Goal: Task Accomplishment & Management: Manage account settings

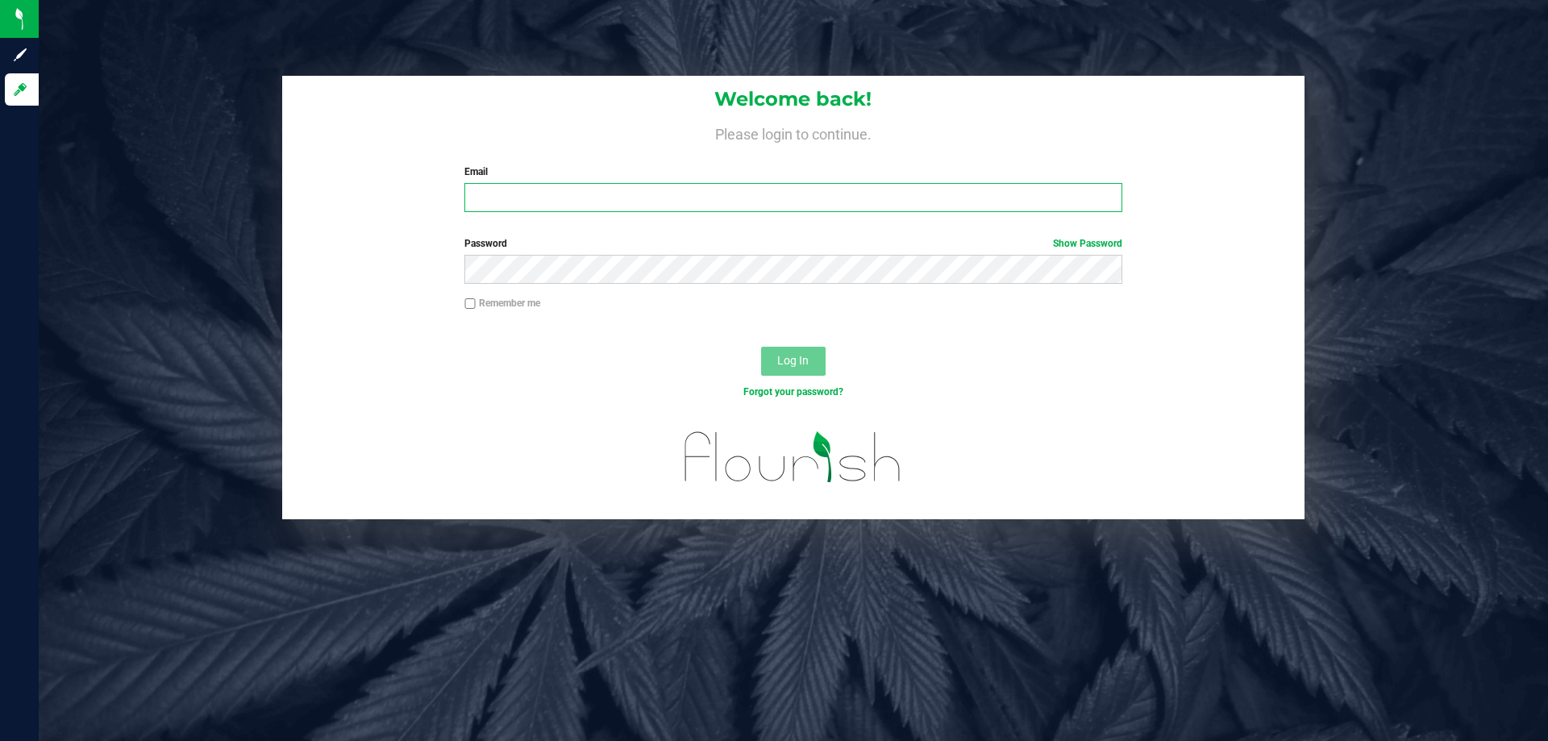
click at [779, 200] on input "Email" at bounding box center [792, 197] width 657 height 29
type input "ialbritton@liveparallel.com"
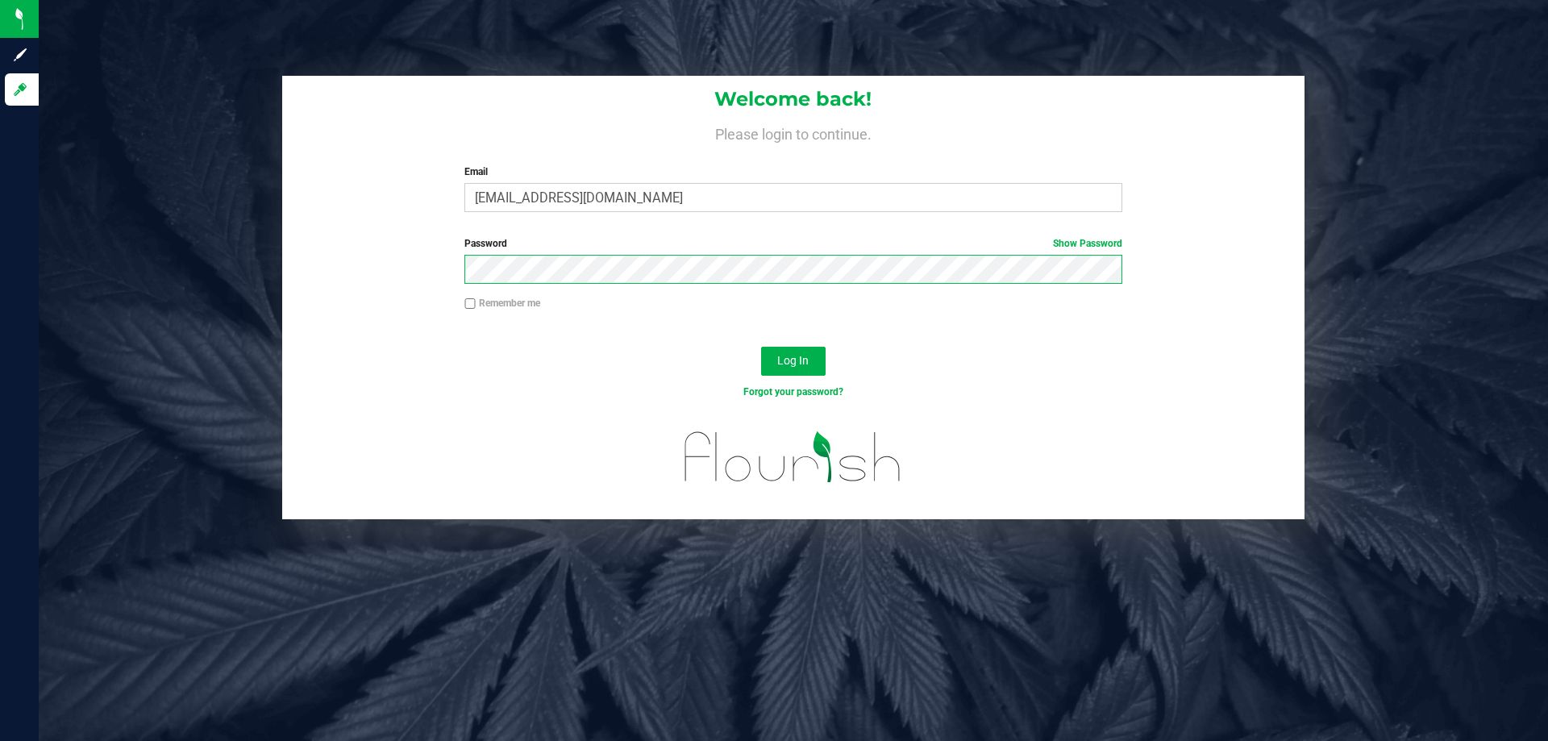
click at [761, 347] on button "Log In" at bounding box center [793, 361] width 65 height 29
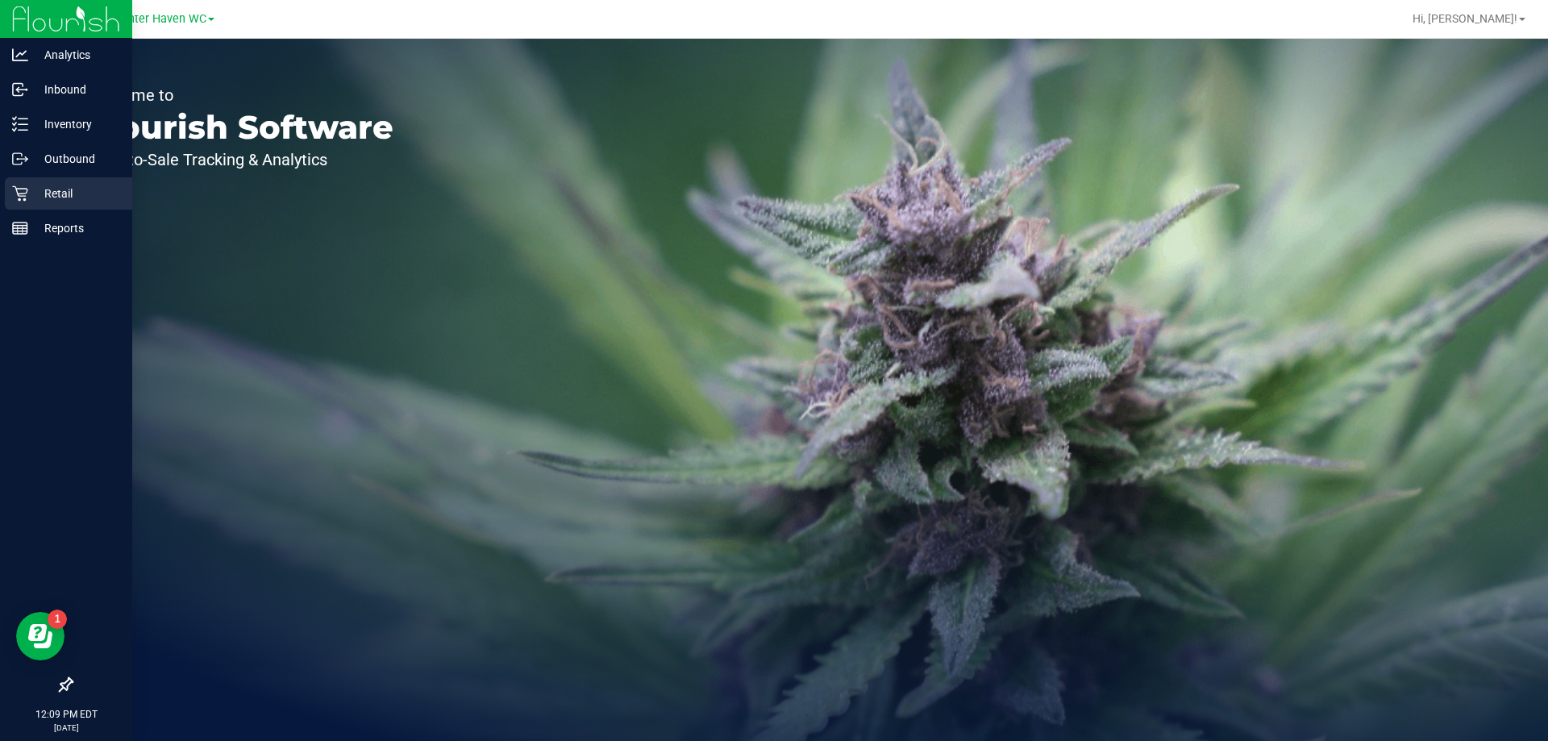
click at [57, 198] on p "Retail" at bounding box center [76, 193] width 97 height 19
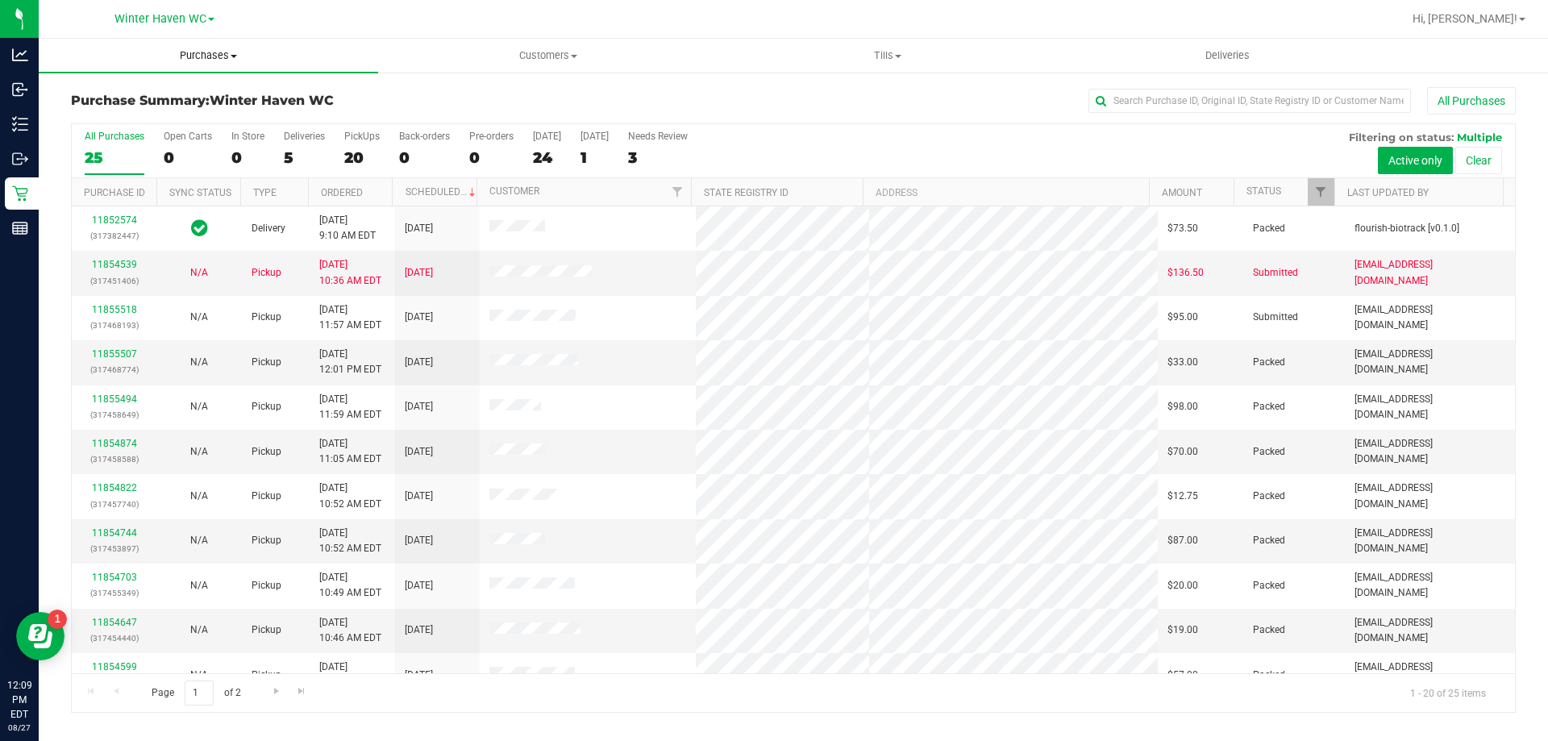
click at [209, 60] on span "Purchases" at bounding box center [208, 55] width 339 height 15
click at [185, 110] on li "Fulfillment" at bounding box center [208, 116] width 339 height 19
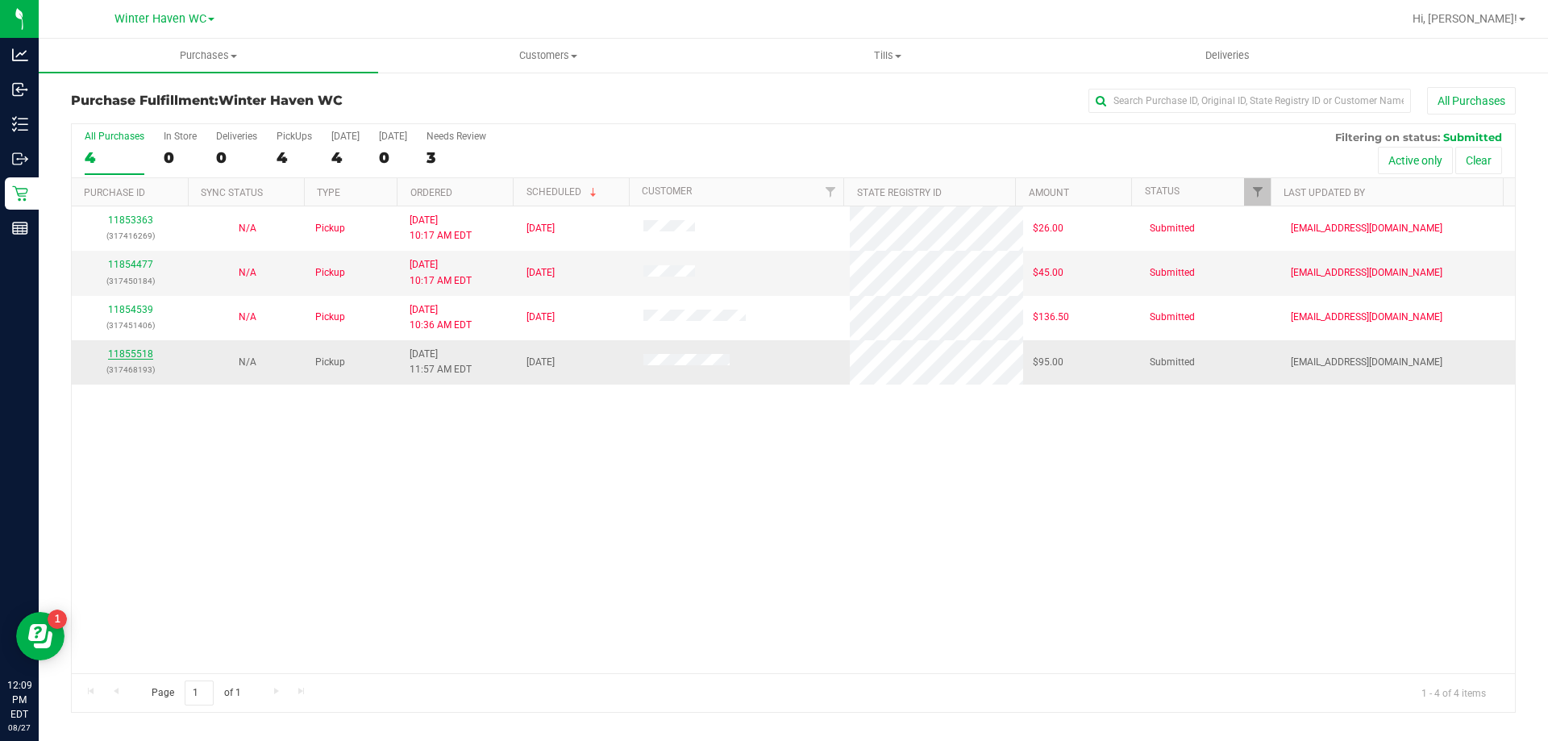
click at [148, 354] on link "11855518" at bounding box center [130, 353] width 45 height 11
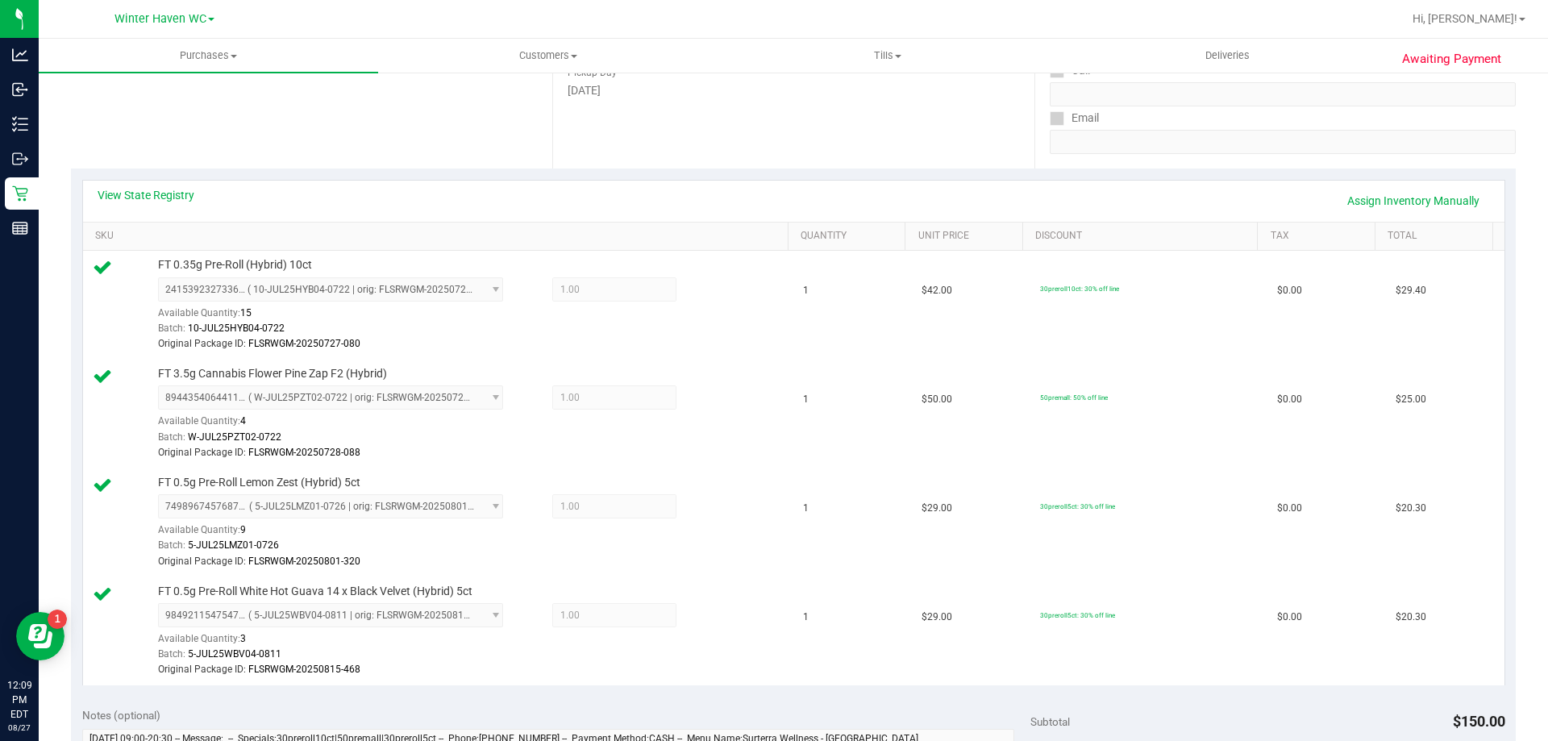
scroll to position [323, 0]
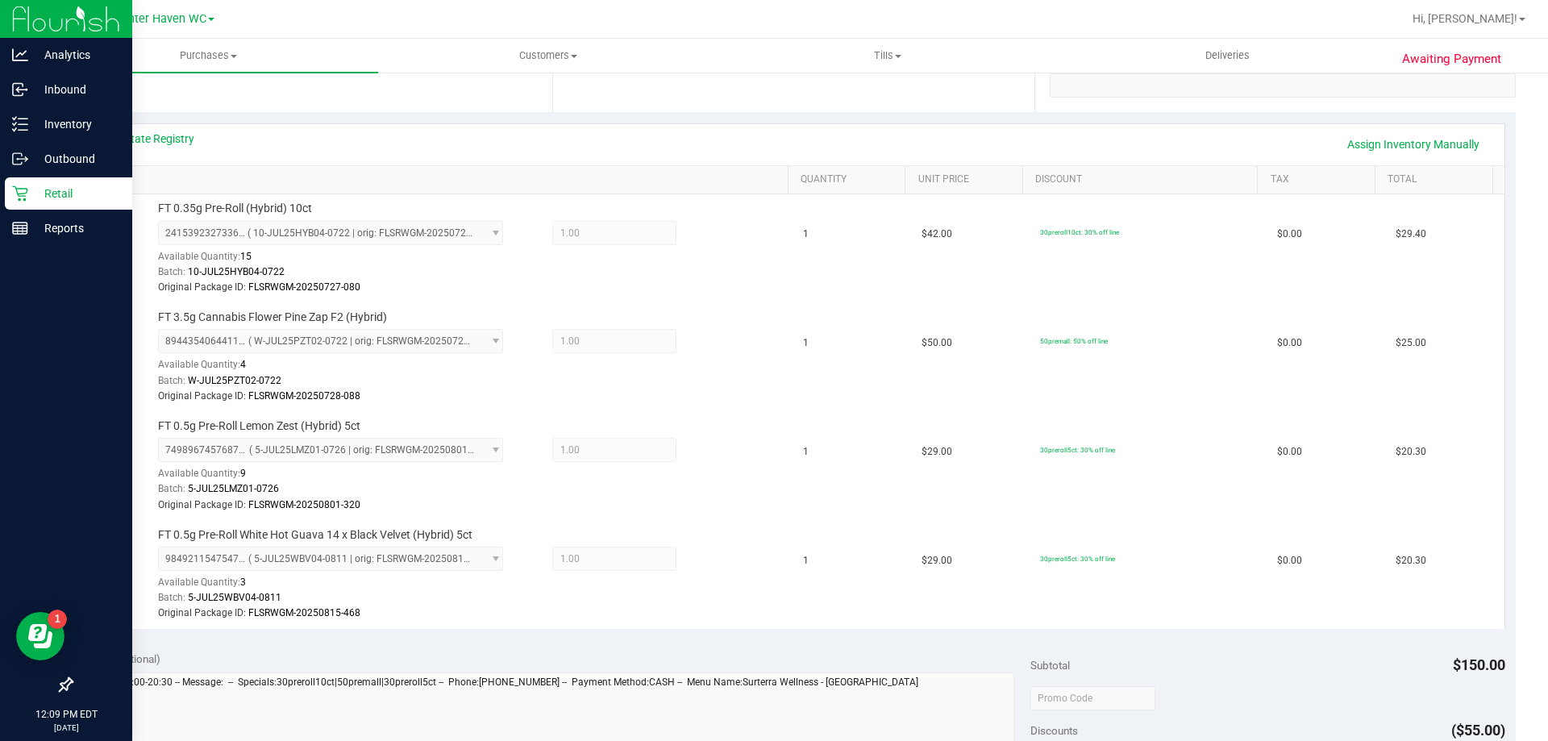
click at [37, 189] on p "Retail" at bounding box center [76, 193] width 97 height 19
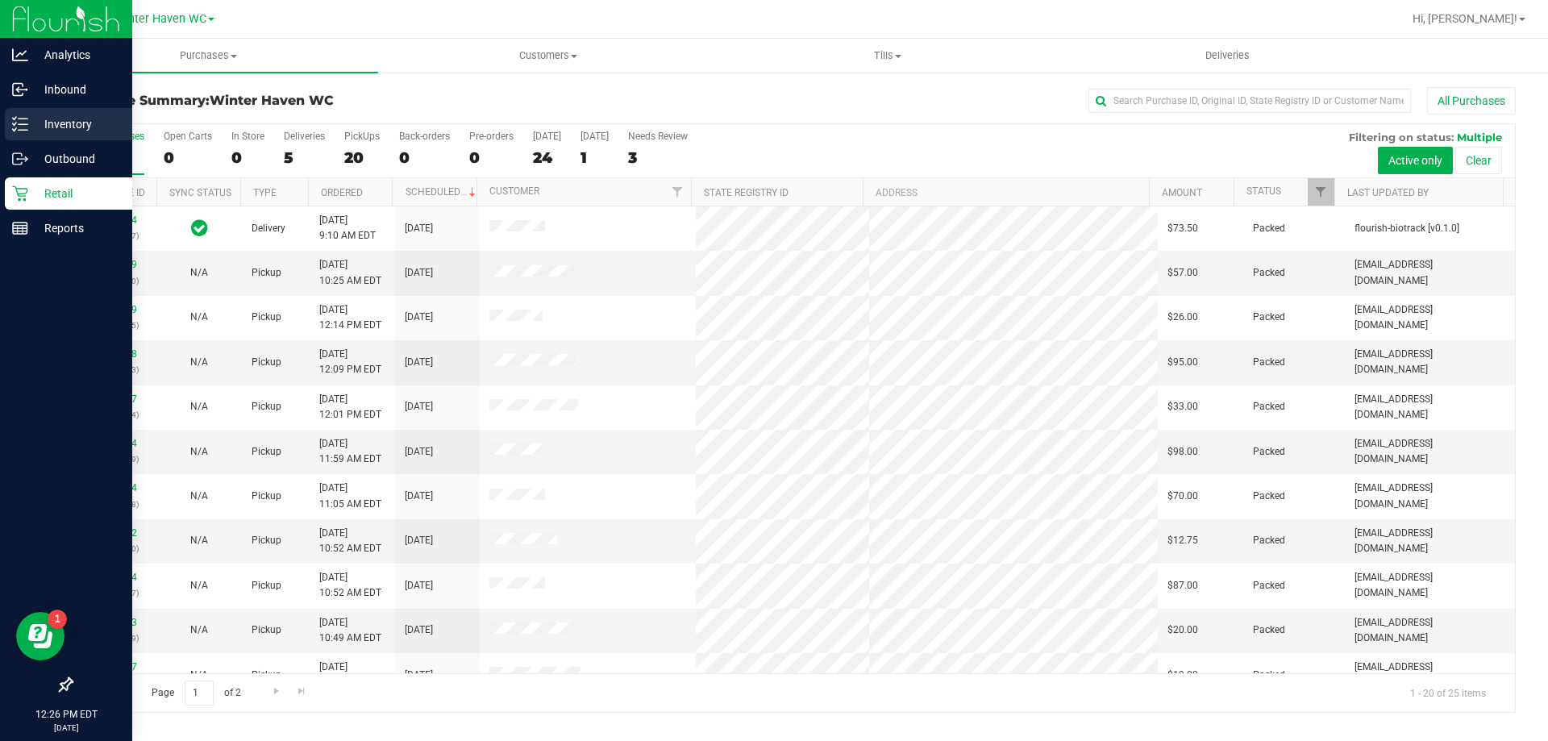
click at [36, 123] on p "Inventory" at bounding box center [76, 123] width 97 height 19
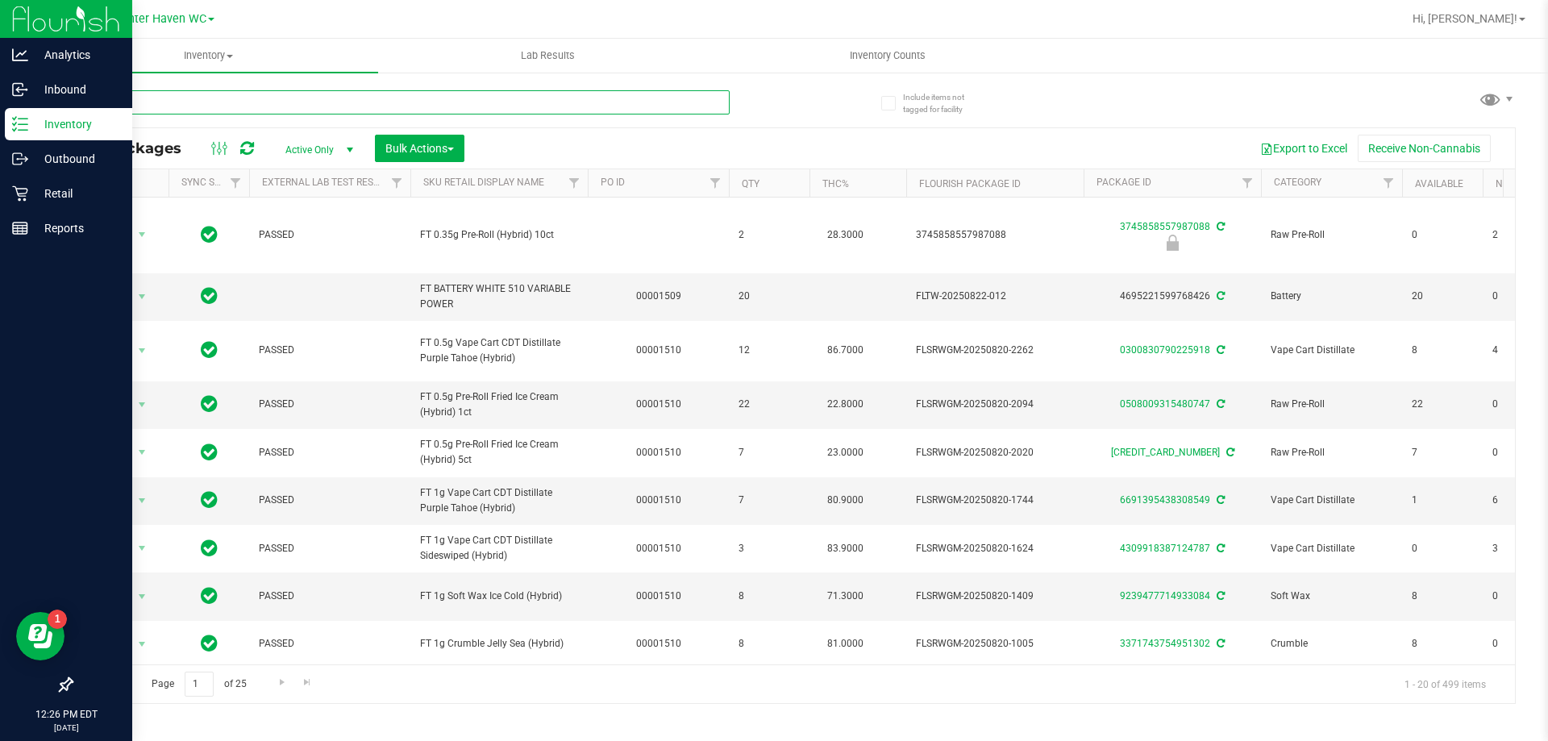
click at [354, 102] on input "text" at bounding box center [400, 102] width 659 height 24
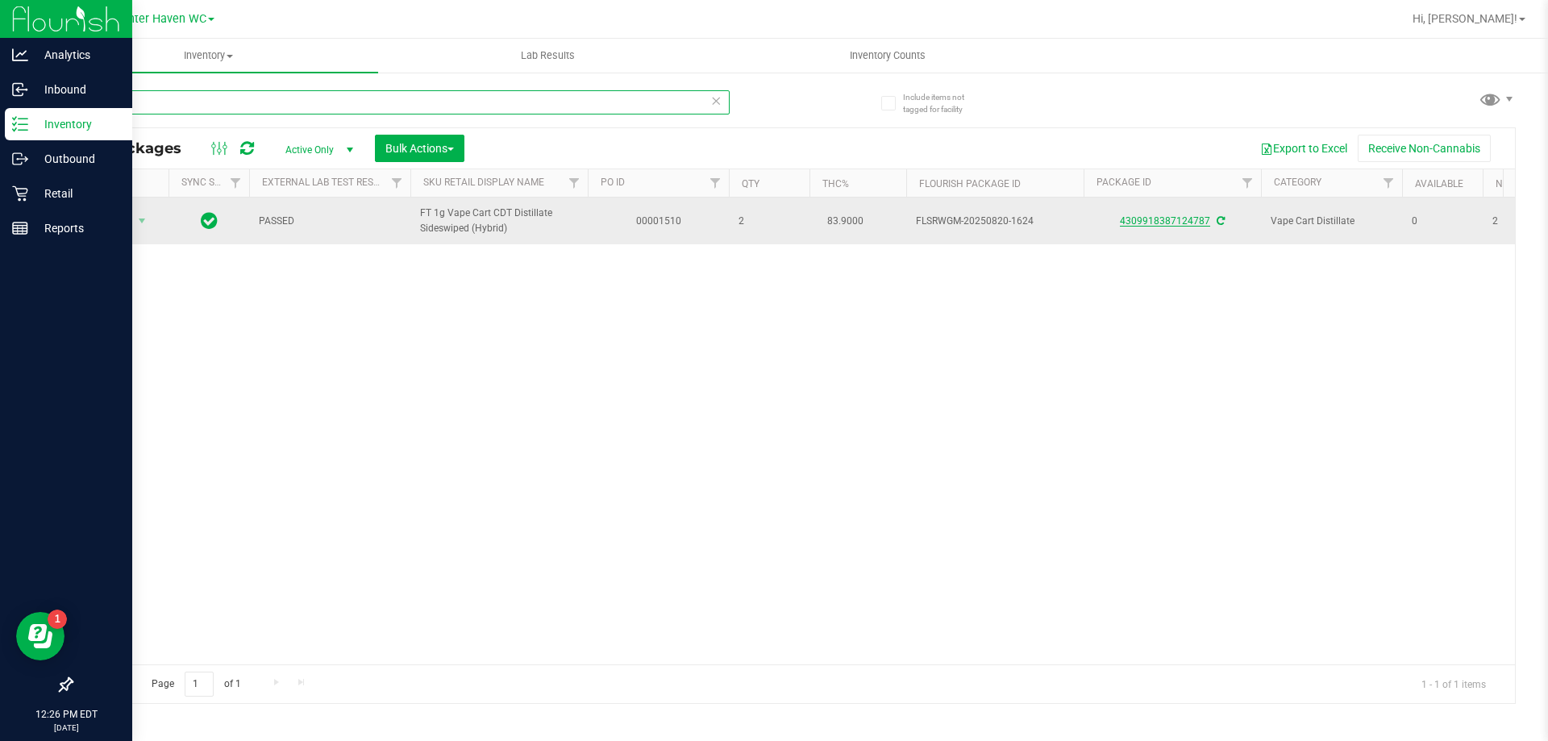
type input "side"
click at [1171, 225] on link "4309918387124787" at bounding box center [1165, 220] width 90 height 11
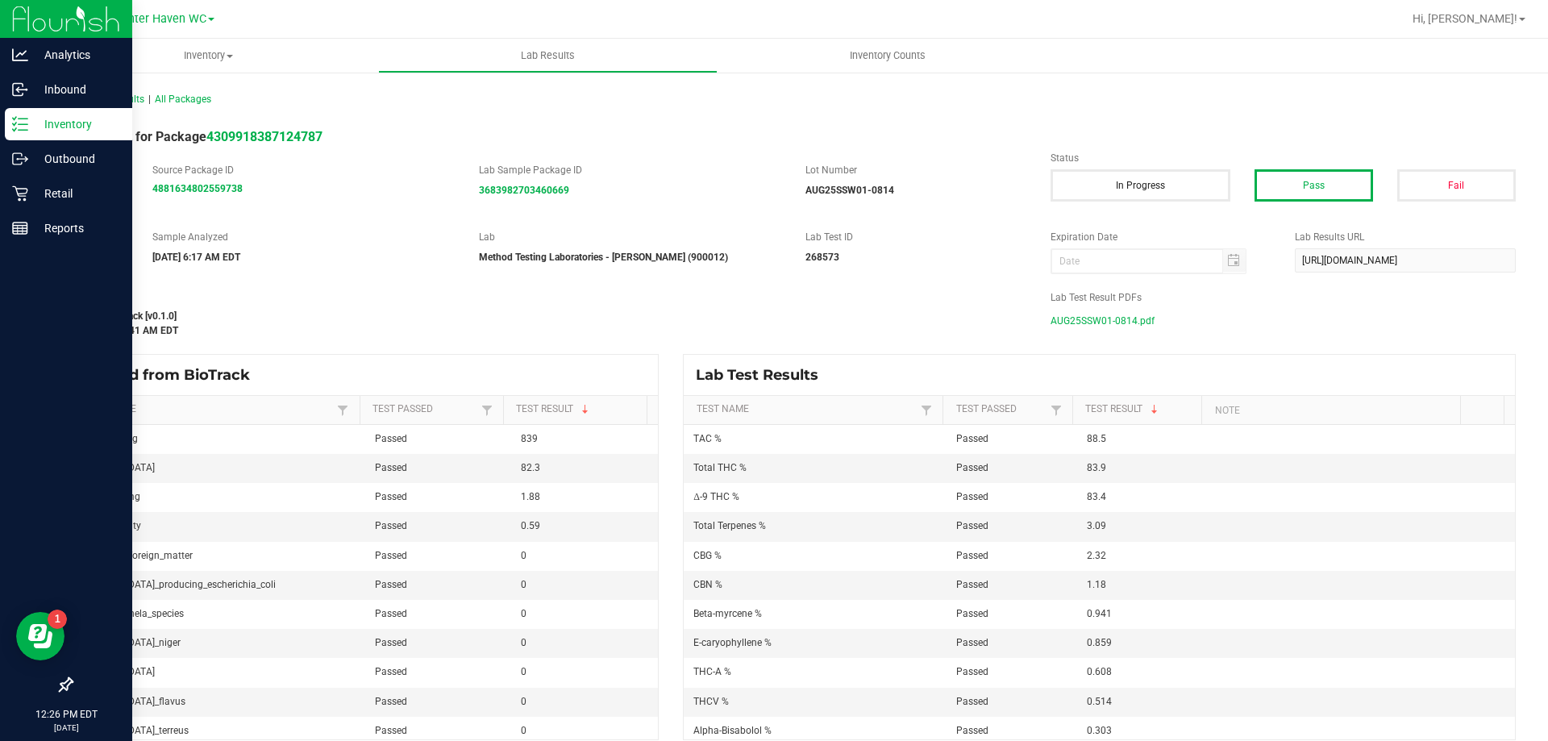
click at [1082, 318] on span "AUG25SSW01-0814.pdf" at bounding box center [1103, 321] width 104 height 24
click at [30, 127] on p "Inventory" at bounding box center [76, 123] width 97 height 19
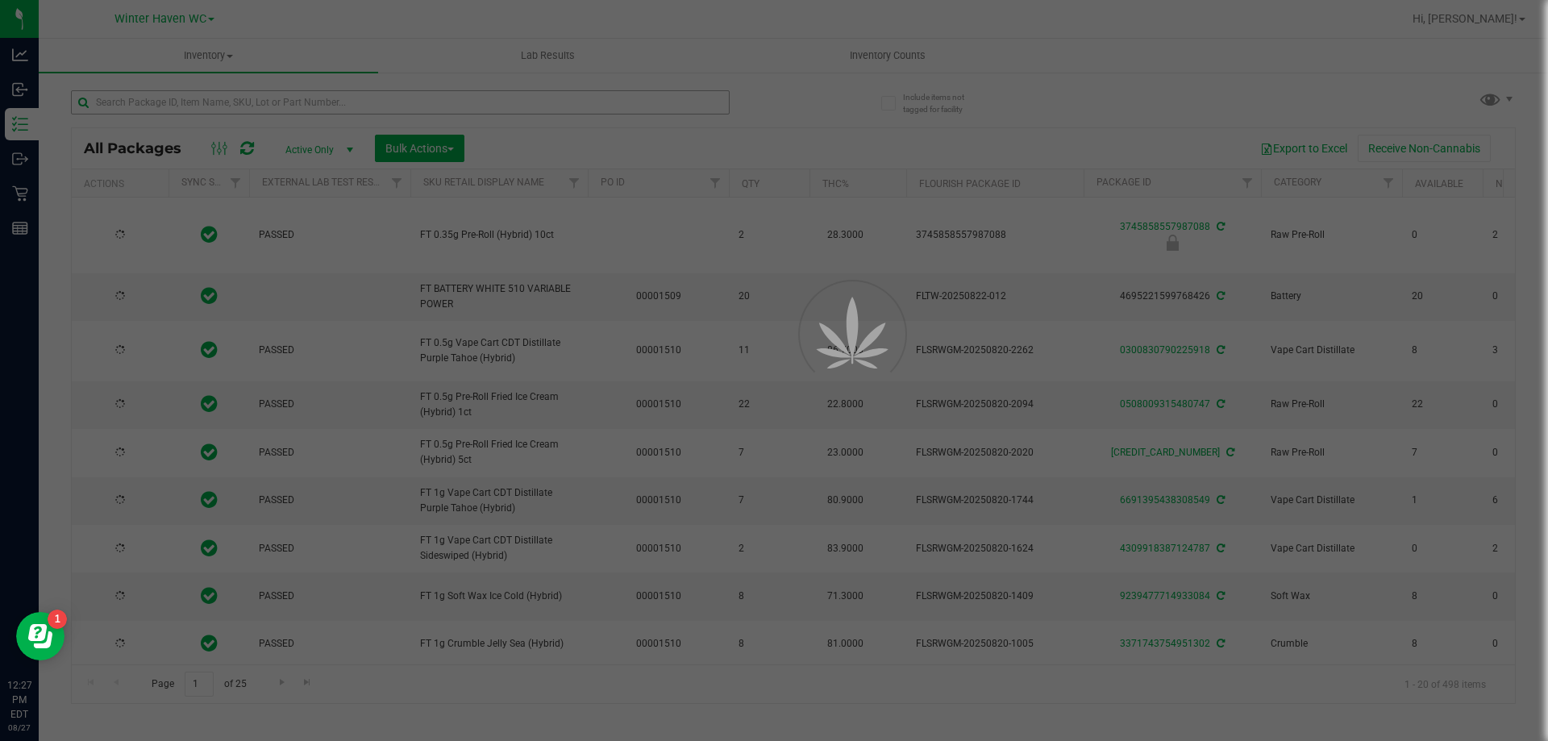
click at [254, 104] on div at bounding box center [774, 370] width 1548 height 741
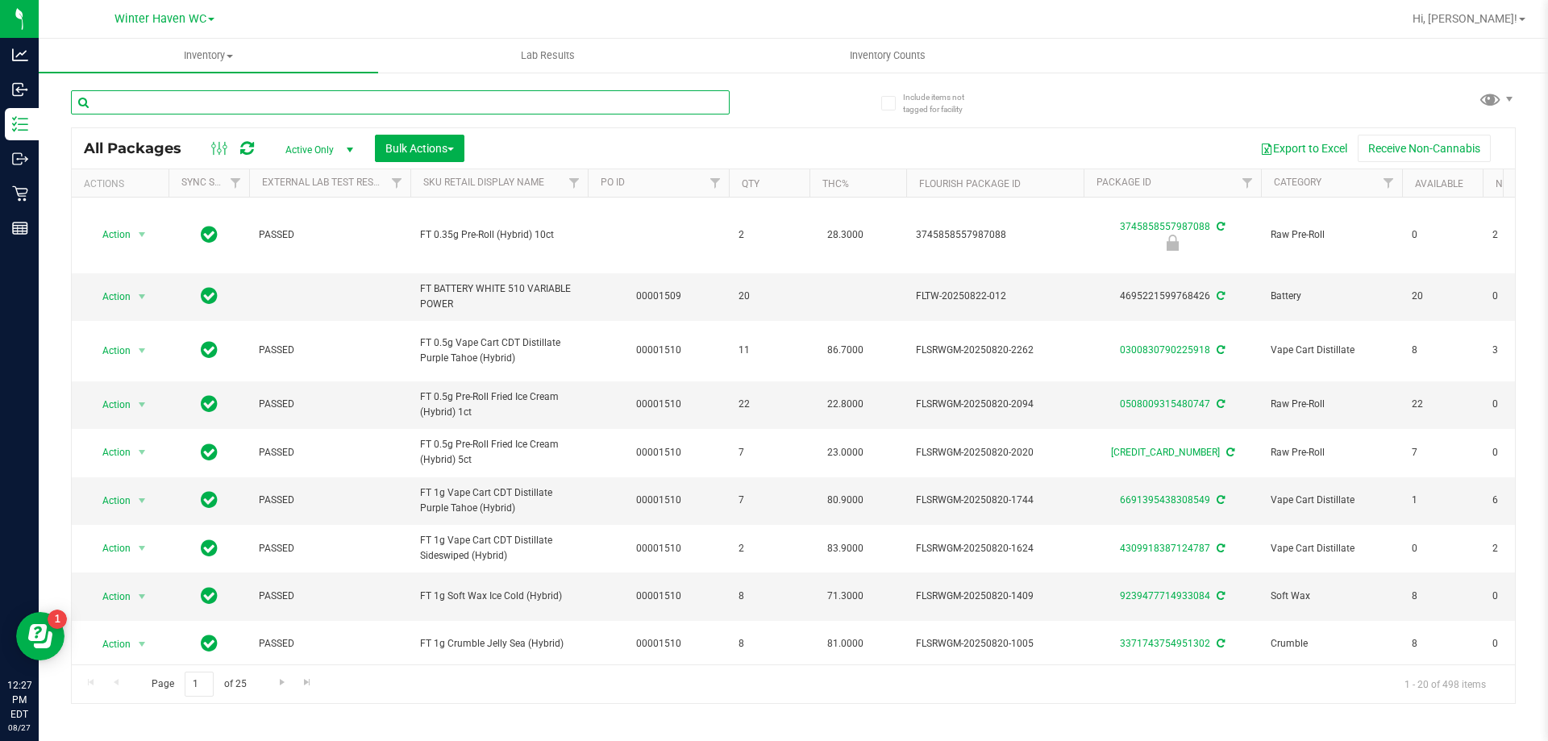
click at [254, 104] on input "text" at bounding box center [400, 102] width 659 height 24
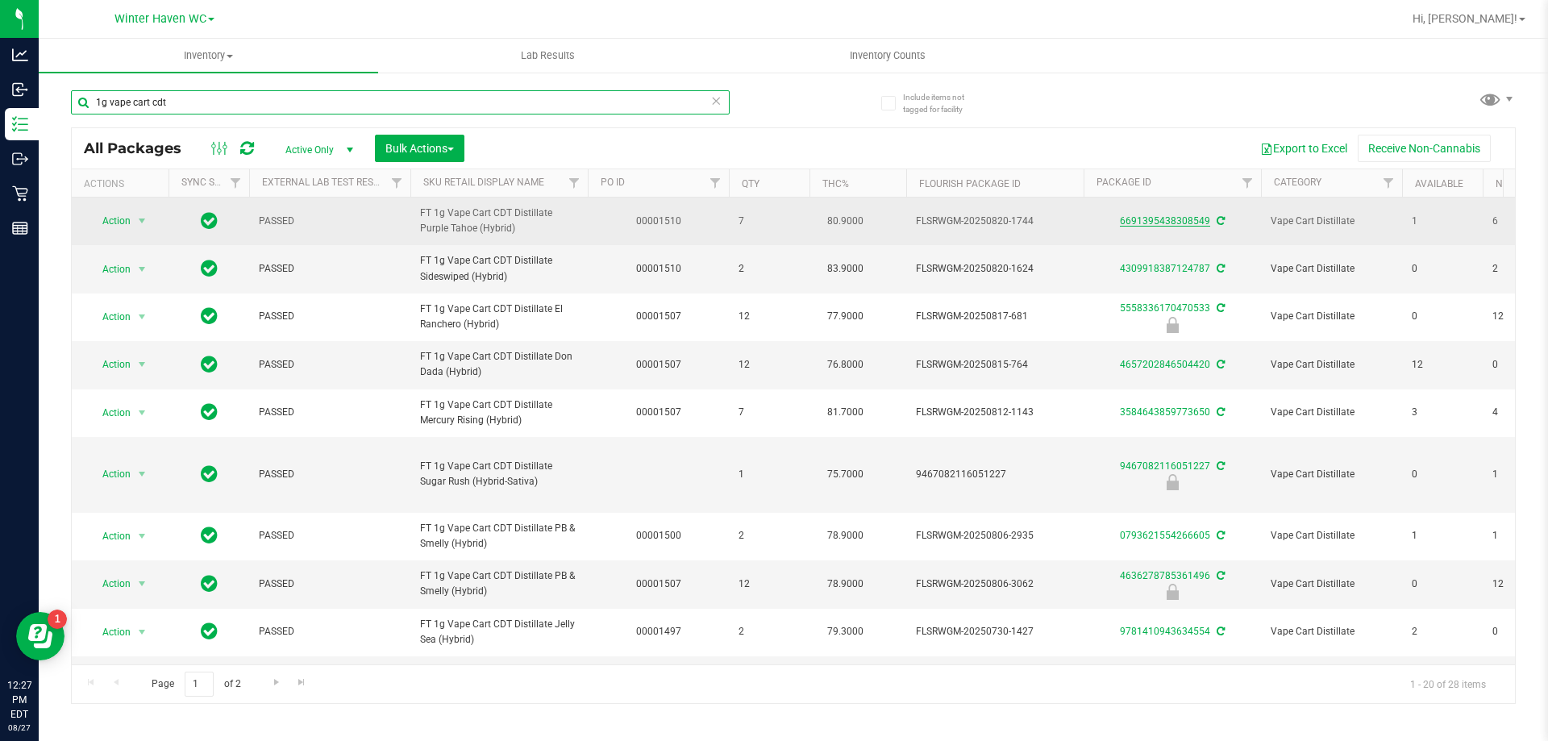
type input "1g vape cart cdt"
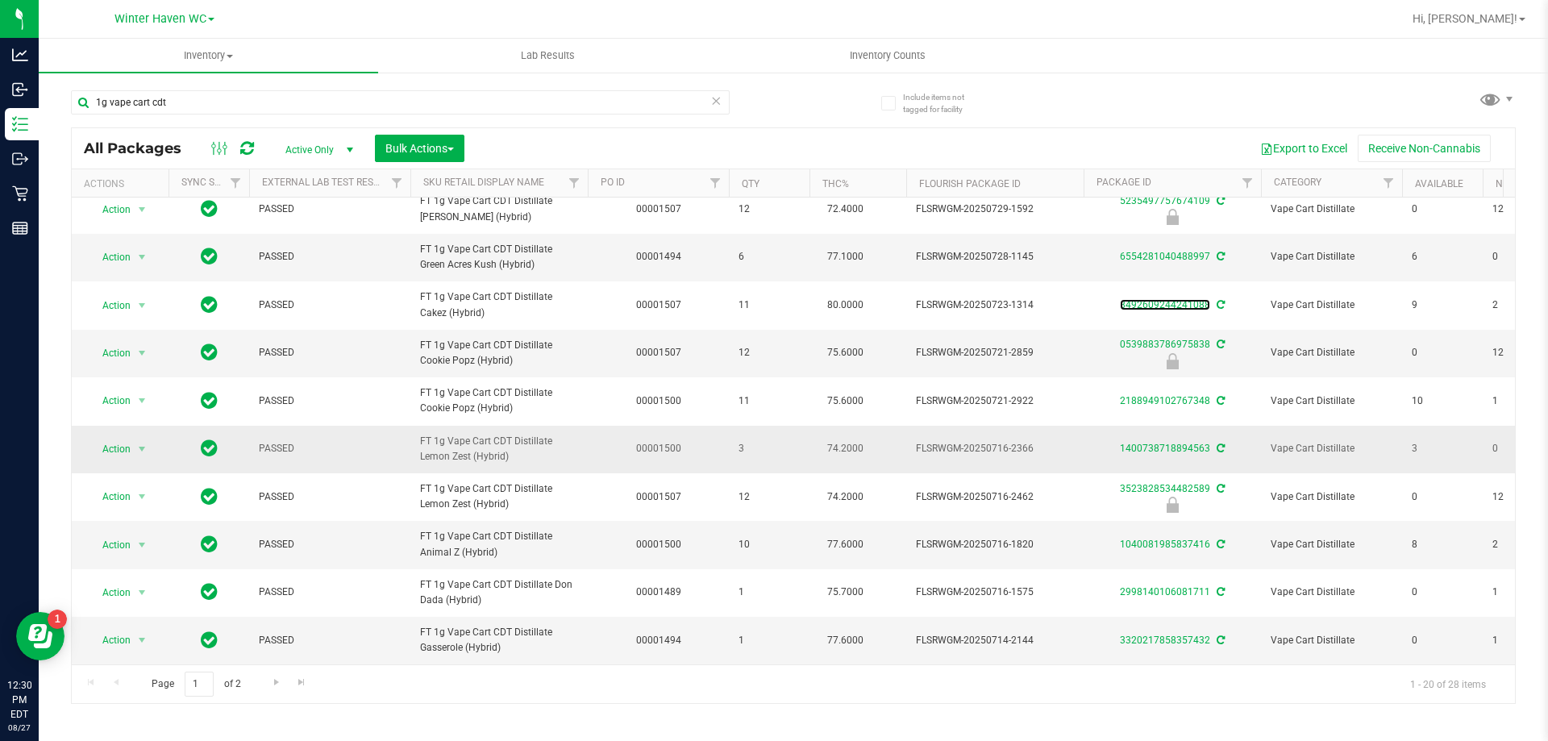
scroll to position [653, 0]
drag, startPoint x: 1158, startPoint y: 521, endPoint x: 1137, endPoint y: 516, distance: 21.5
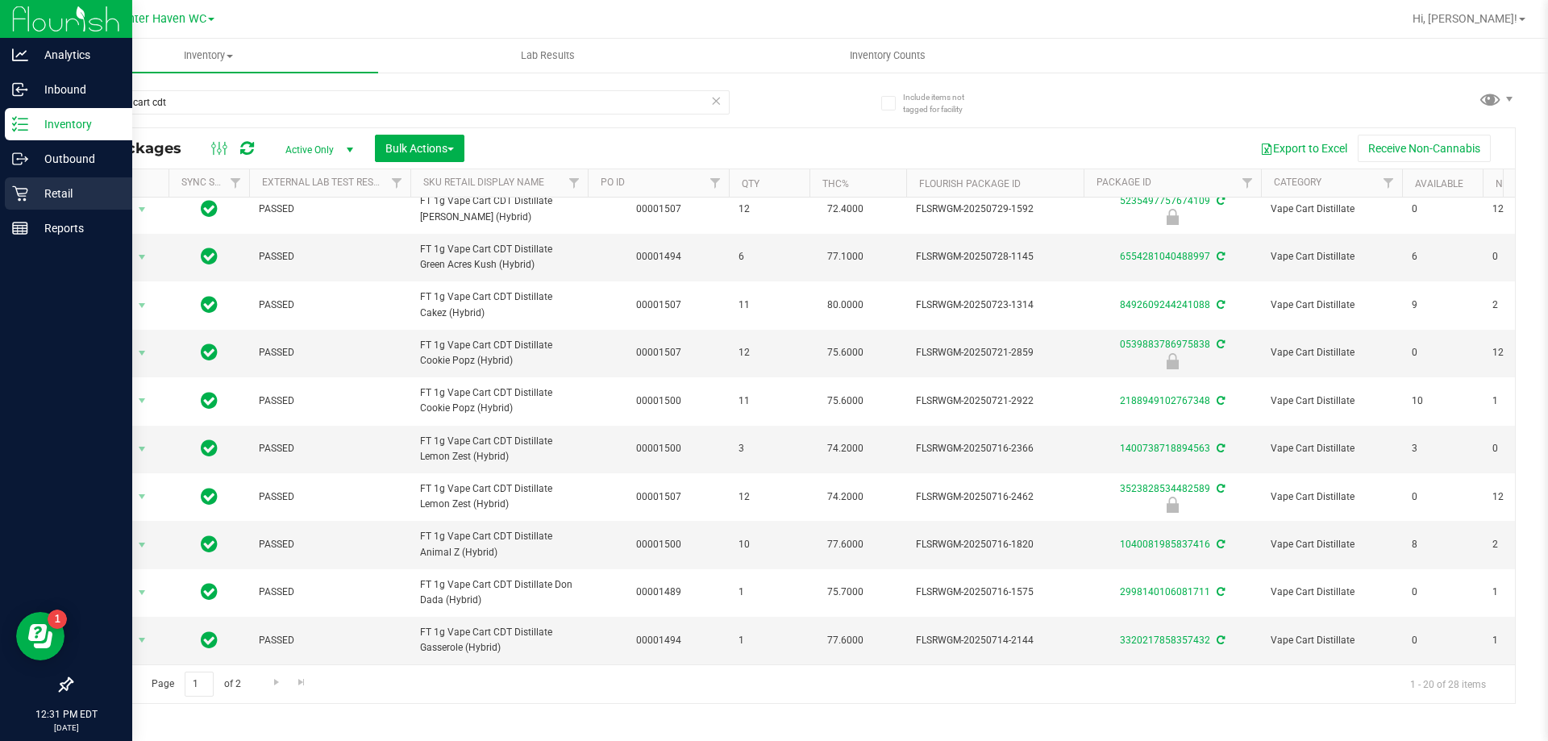
click at [26, 204] on div "Retail" at bounding box center [68, 193] width 127 height 32
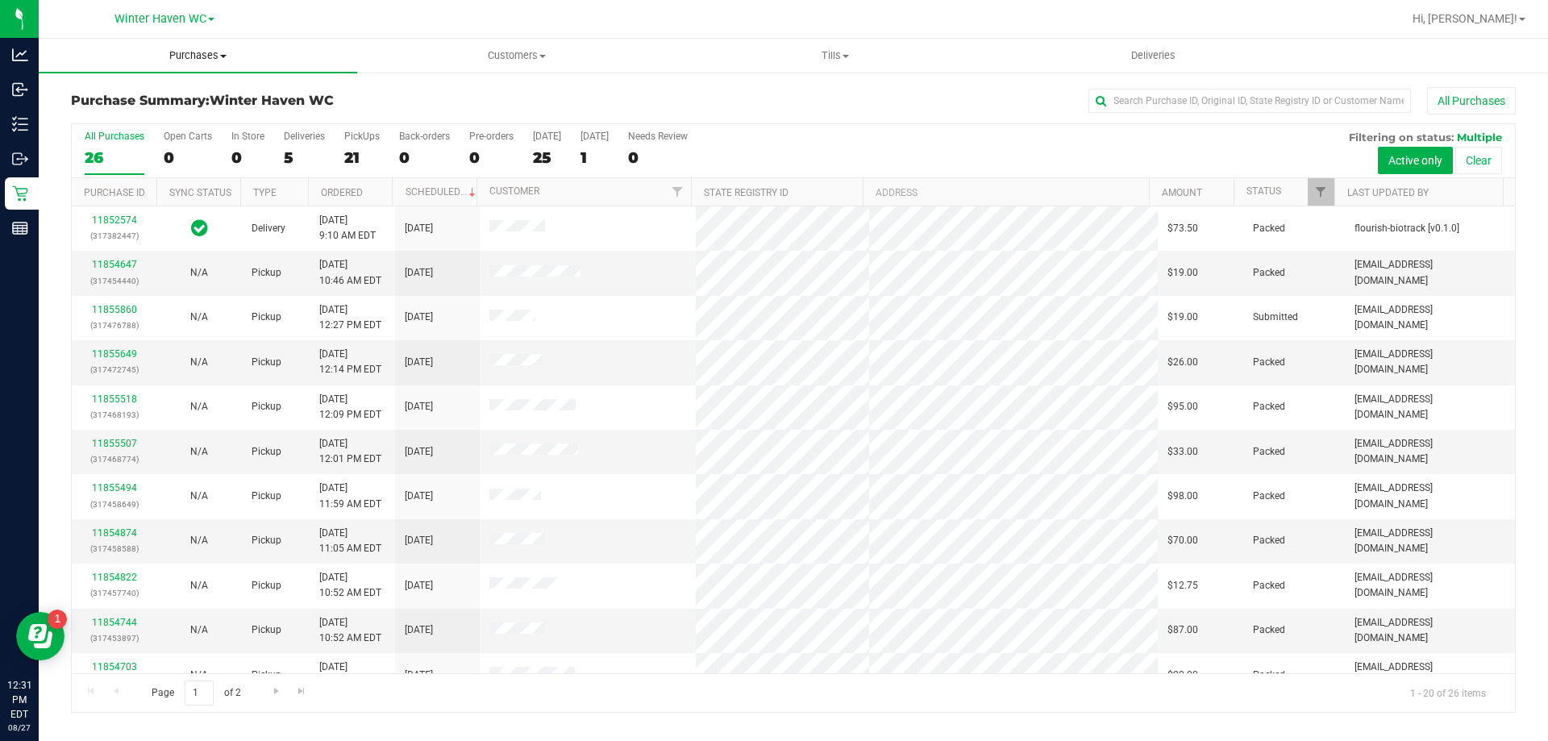
click at [210, 48] on span "Purchases" at bounding box center [198, 55] width 318 height 15
click at [170, 109] on li "Fulfillment" at bounding box center [198, 116] width 318 height 19
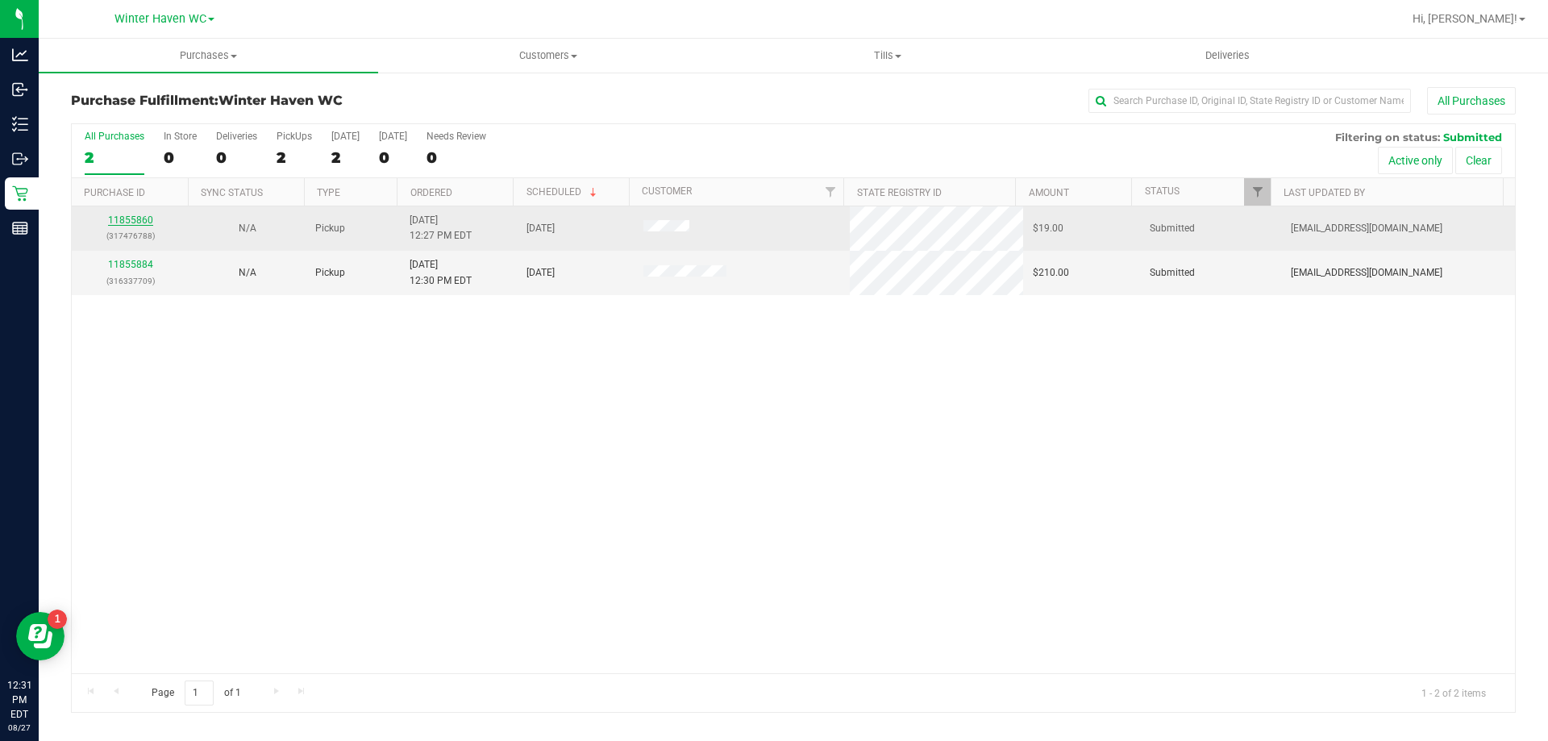
click at [125, 214] on link "11855860" at bounding box center [130, 219] width 45 height 11
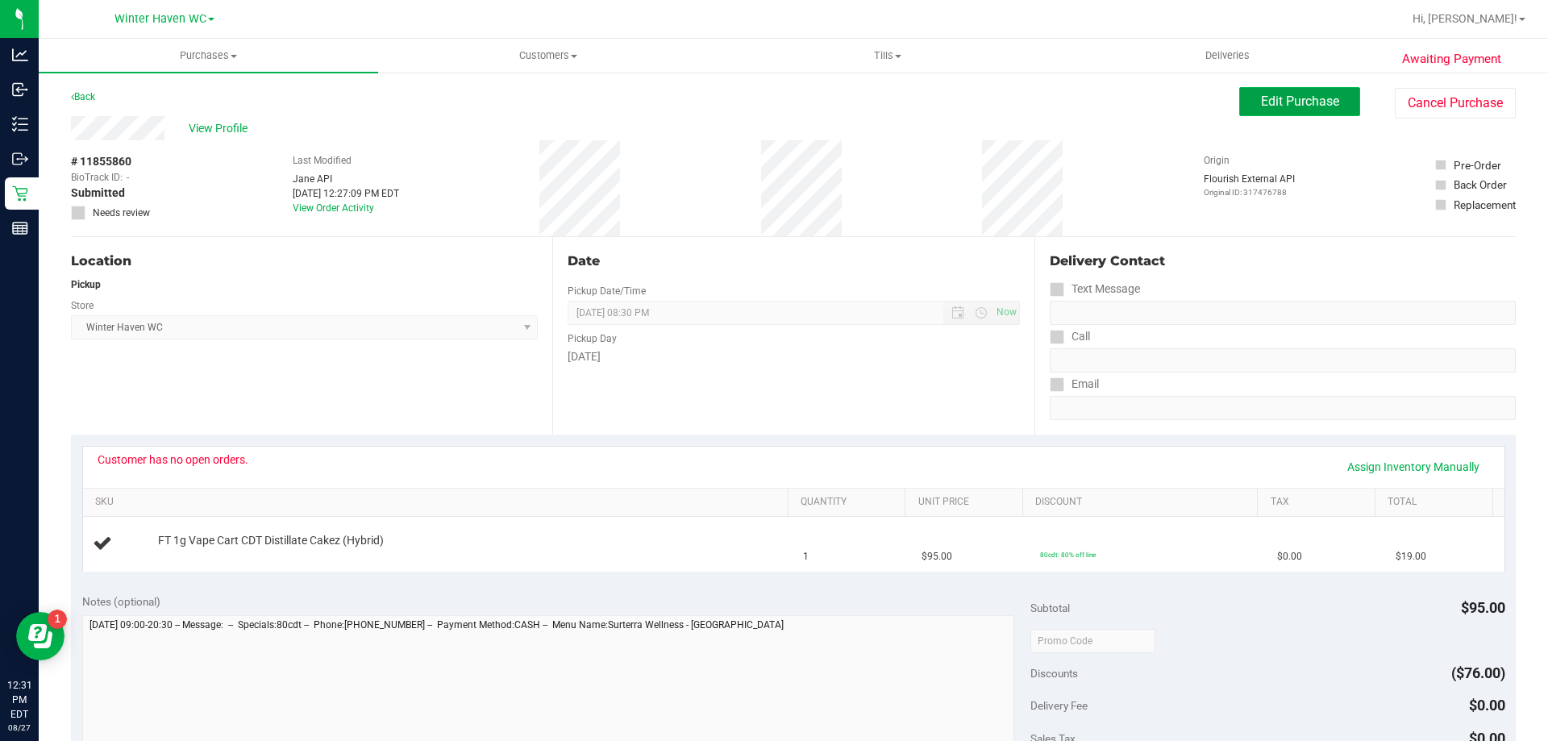
click at [1266, 113] on button "Edit Purchase" at bounding box center [1299, 101] width 121 height 29
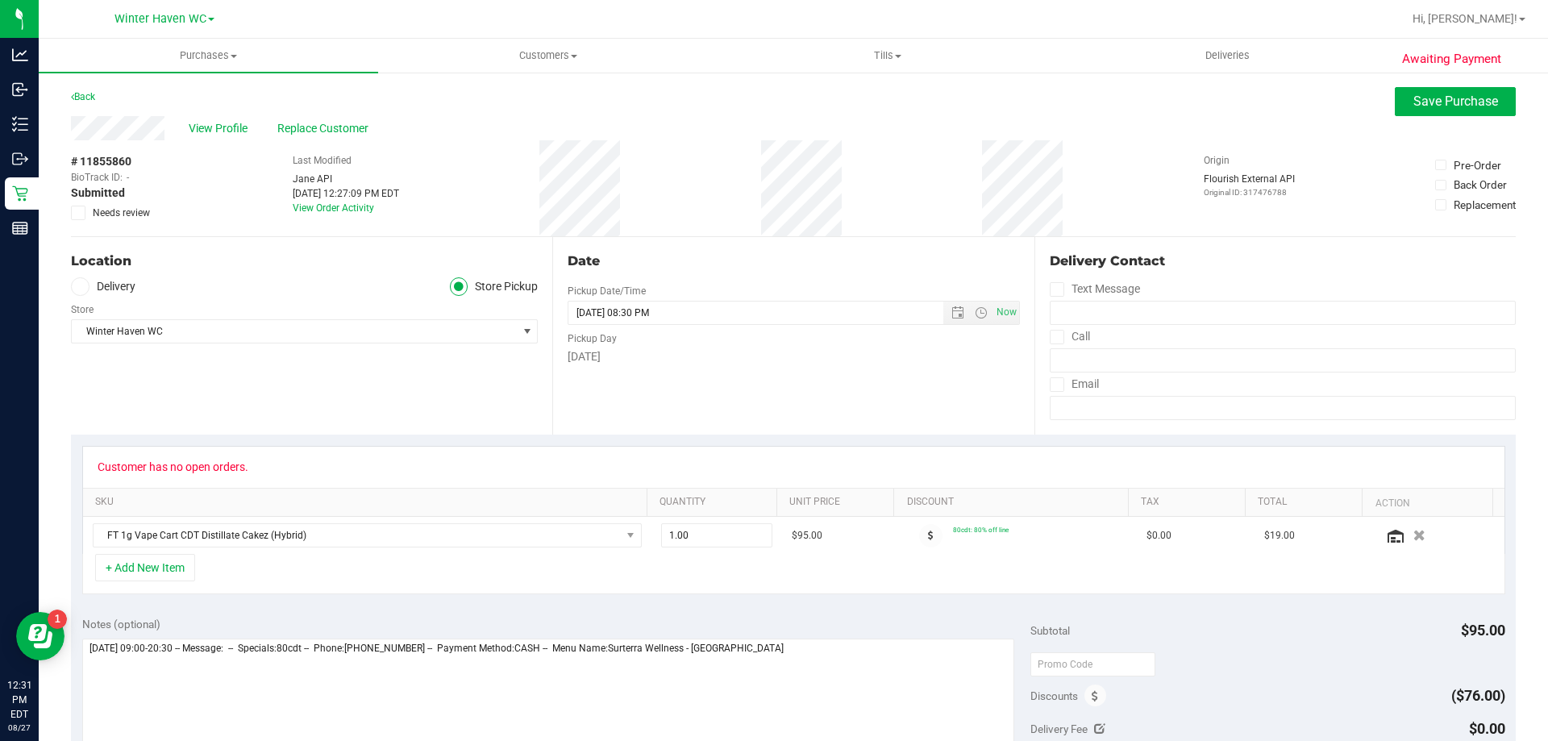
click at [76, 222] on div "# 11855860 BioTrack ID: - Submitted Needs review" at bounding box center [111, 188] width 81 height 96
click at [78, 213] on icon at bounding box center [78, 213] width 10 height 0
click at [0, 0] on input "Needs review" at bounding box center [0, 0] width 0 height 0
click at [854, 701] on textarea at bounding box center [548, 716] width 933 height 155
type textarea "Wednesday 08/27/2025 09:00-20:30 -- Message: -- Specials:80cdt -- Phone:8639684…"
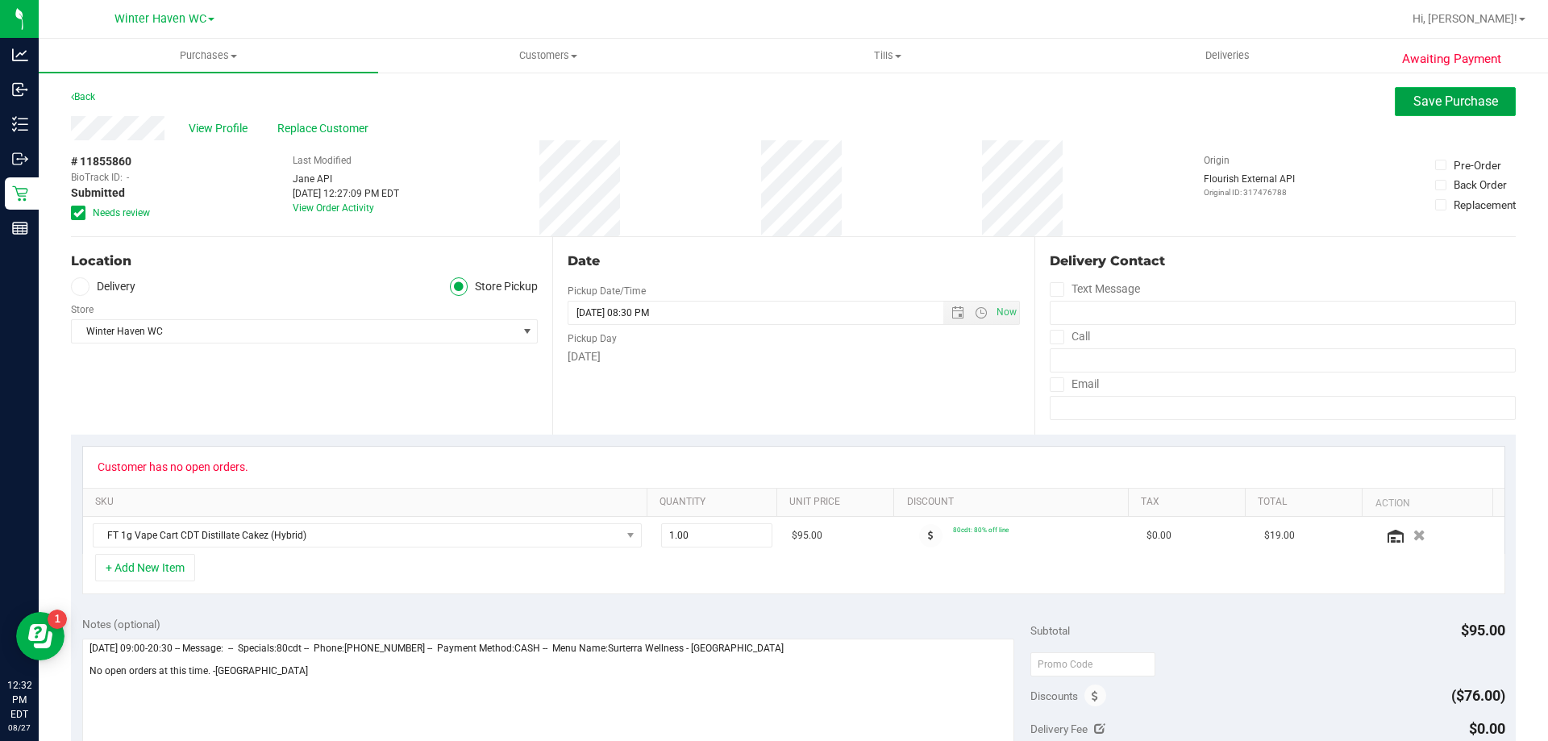
click at [1435, 94] on span "Save Purchase" at bounding box center [1455, 101] width 85 height 15
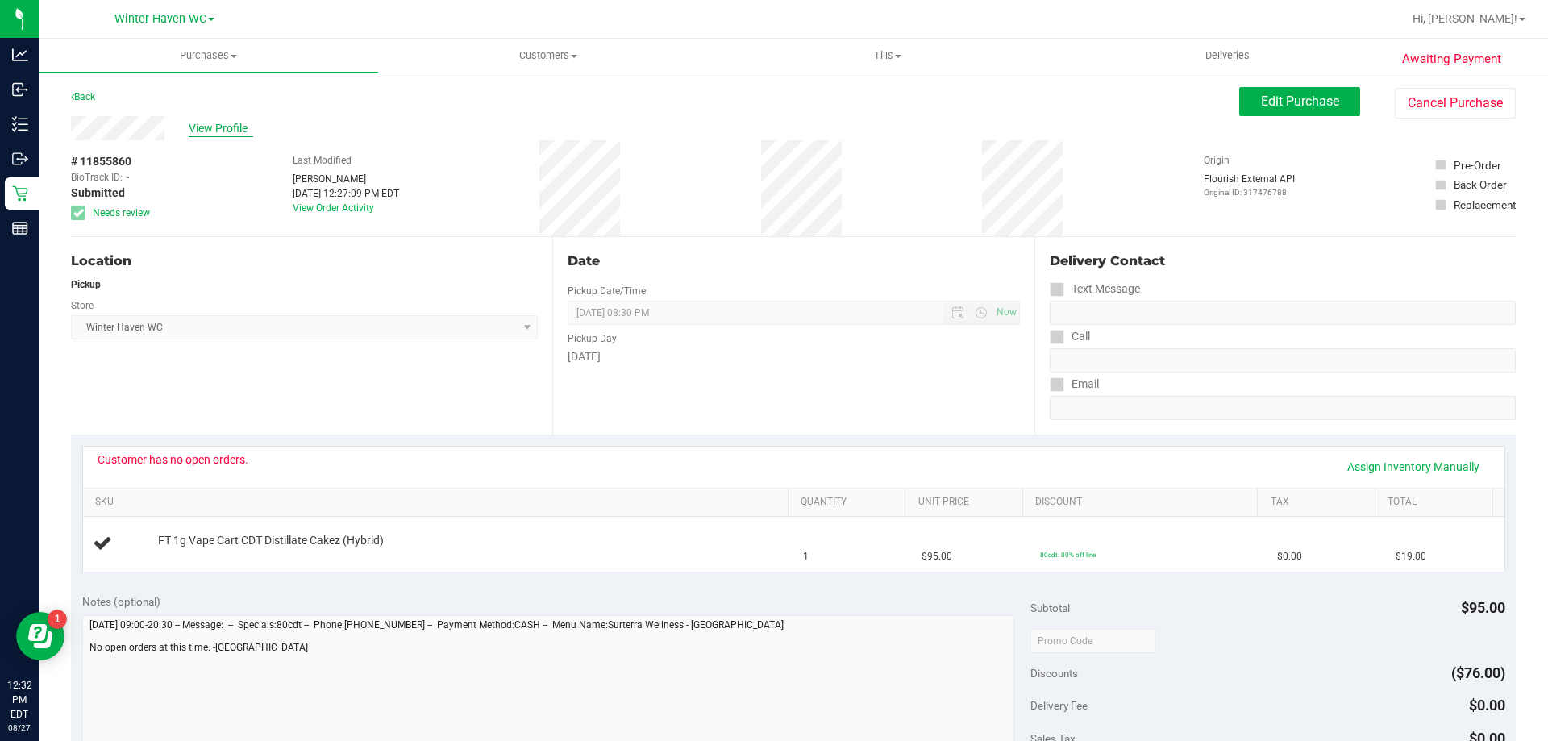
click at [223, 131] on span "View Profile" at bounding box center [221, 128] width 65 height 17
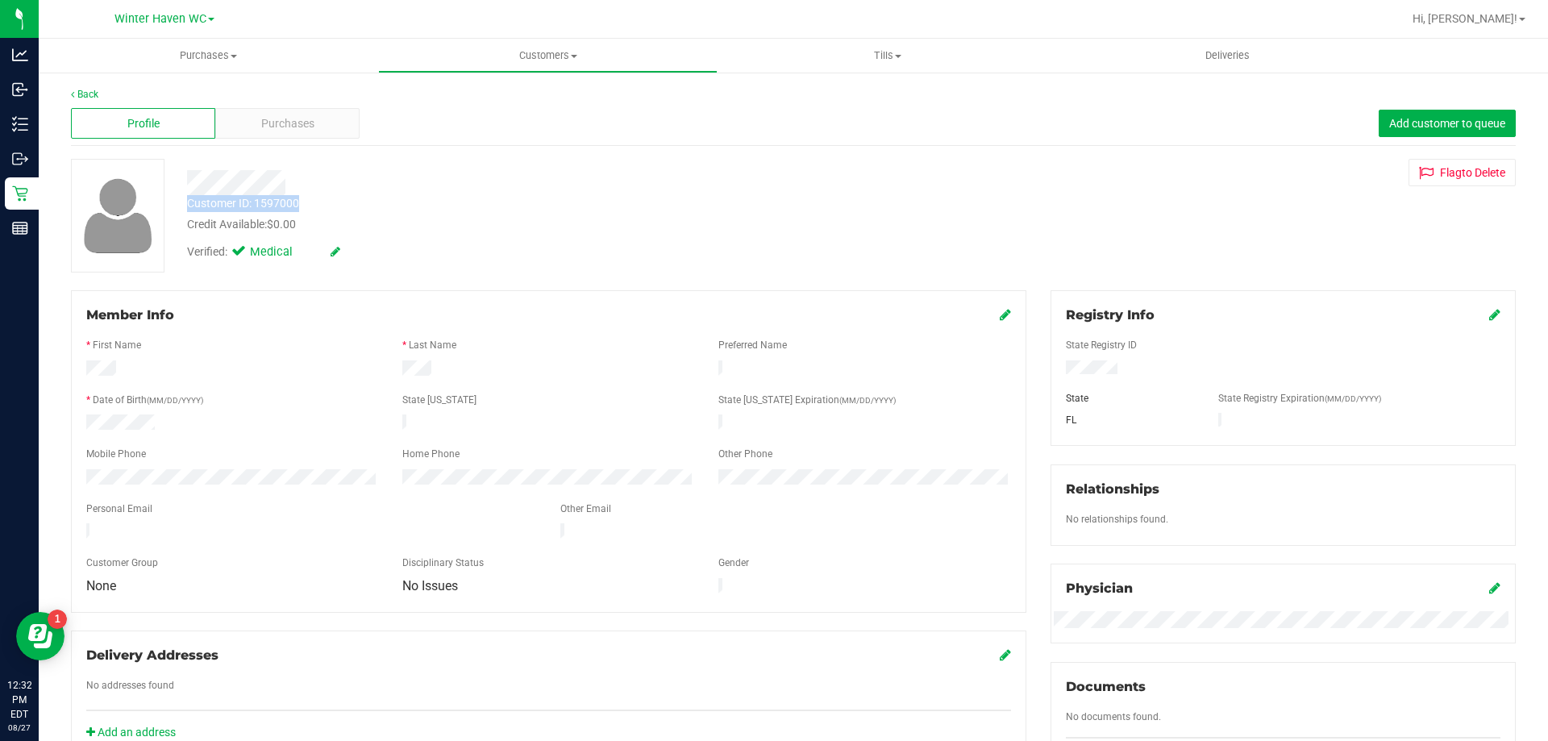
drag, startPoint x: 303, startPoint y: 201, endPoint x: 189, endPoint y: 205, distance: 114.6
click at [189, 205] on div "Customer ID: 1597000 Credit Available: $0.00" at bounding box center [542, 214] width 735 height 38
copy div "Customer ID: 1597000"
drag, startPoint x: 437, startPoint y: 185, endPoint x: 267, endPoint y: 213, distance: 172.3
click at [437, 185] on div at bounding box center [542, 182] width 735 height 25
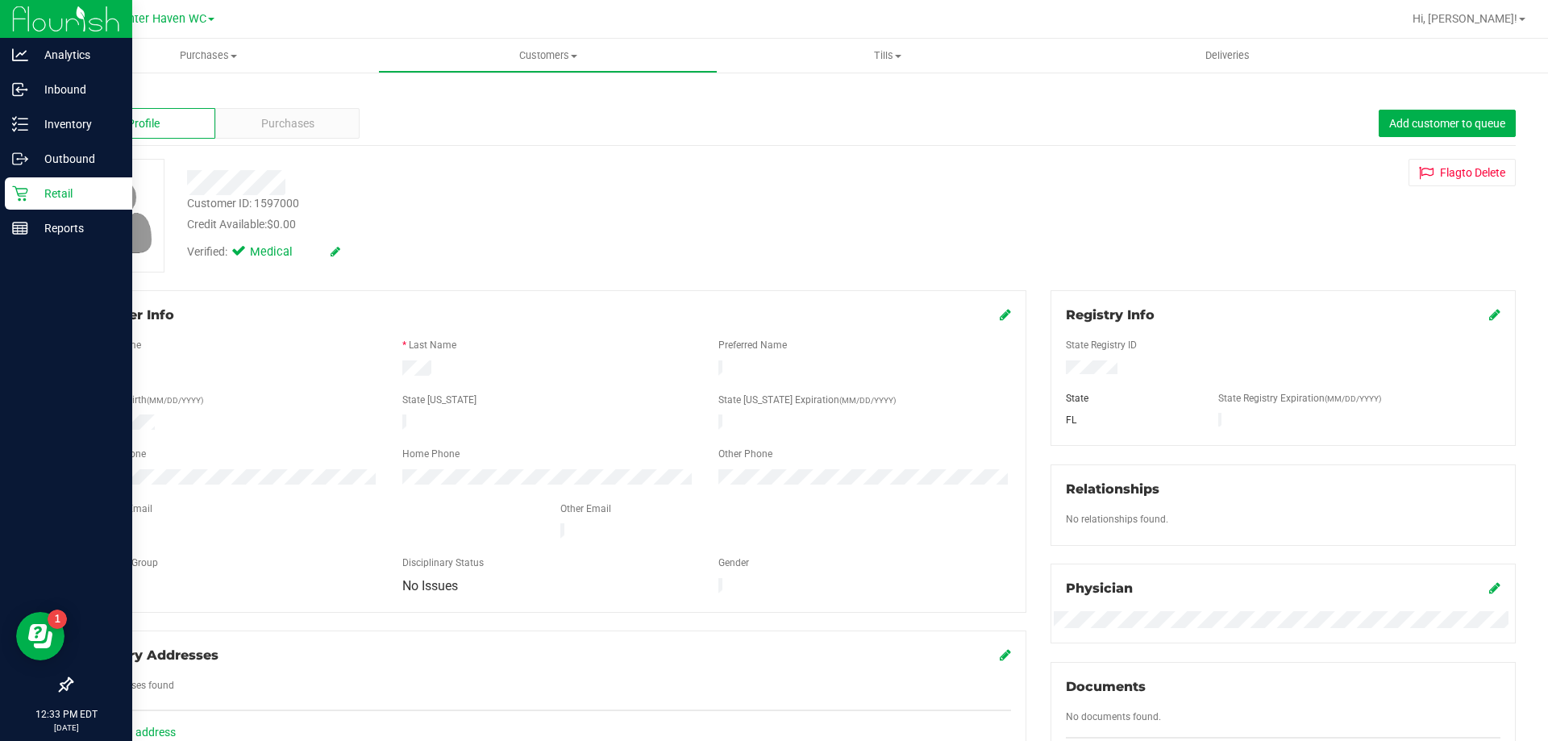
click at [35, 194] on p "Retail" at bounding box center [76, 193] width 97 height 19
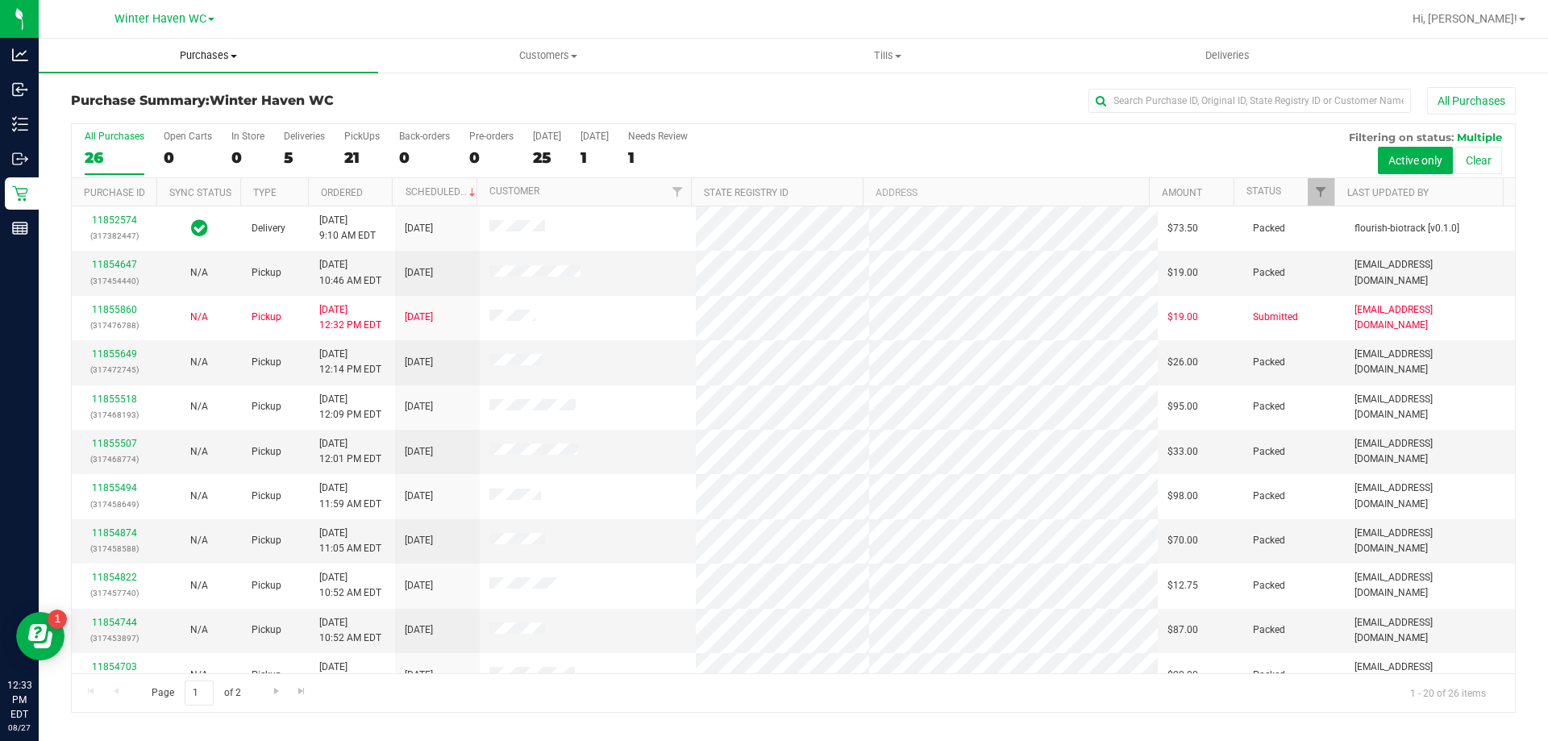
click at [201, 60] on span "Purchases" at bounding box center [208, 55] width 339 height 15
click at [153, 120] on li "Fulfillment" at bounding box center [208, 116] width 339 height 19
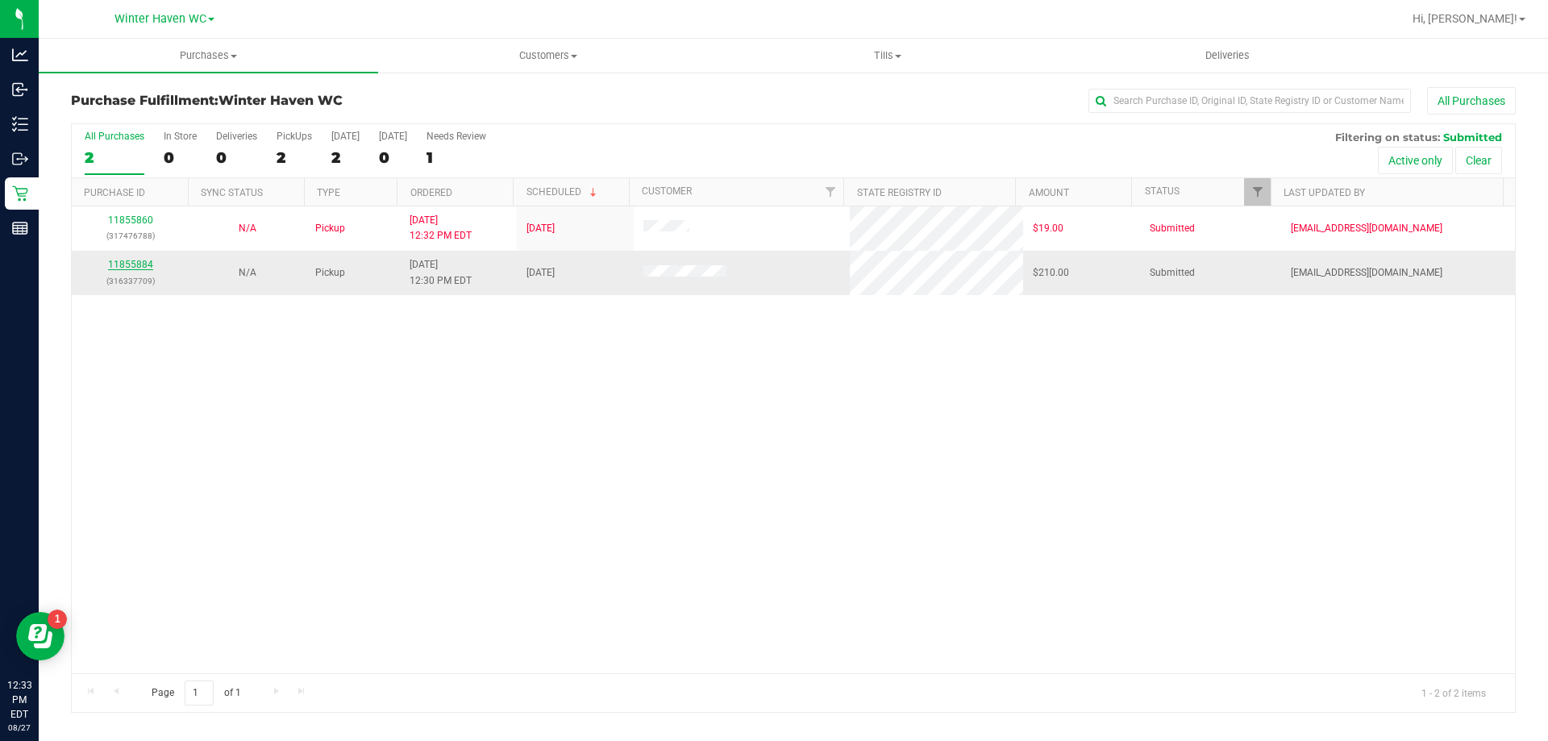
click at [137, 262] on link "11855884" at bounding box center [130, 264] width 45 height 11
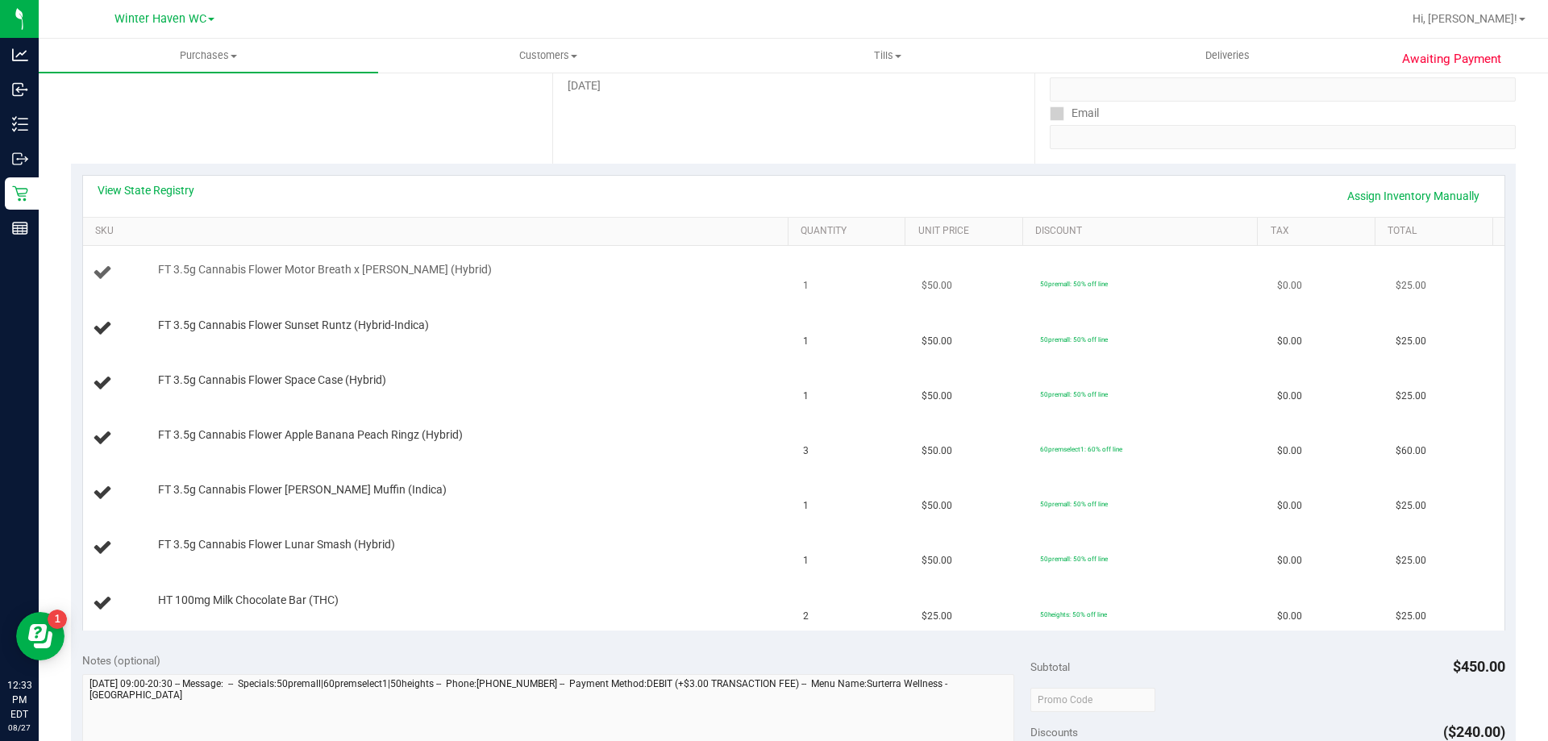
scroll to position [242, 0]
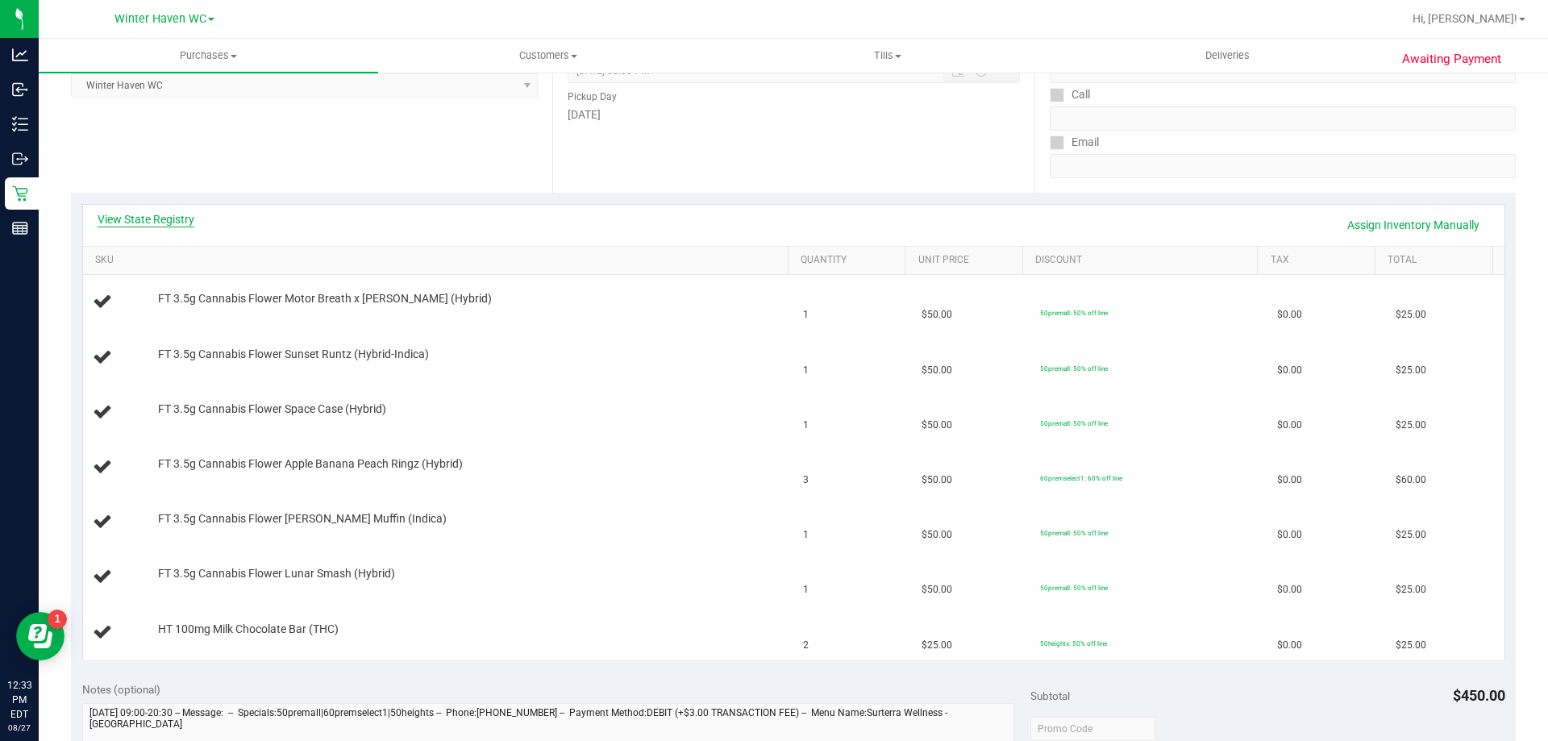
click at [133, 214] on link "View State Registry" at bounding box center [146, 219] width 97 height 16
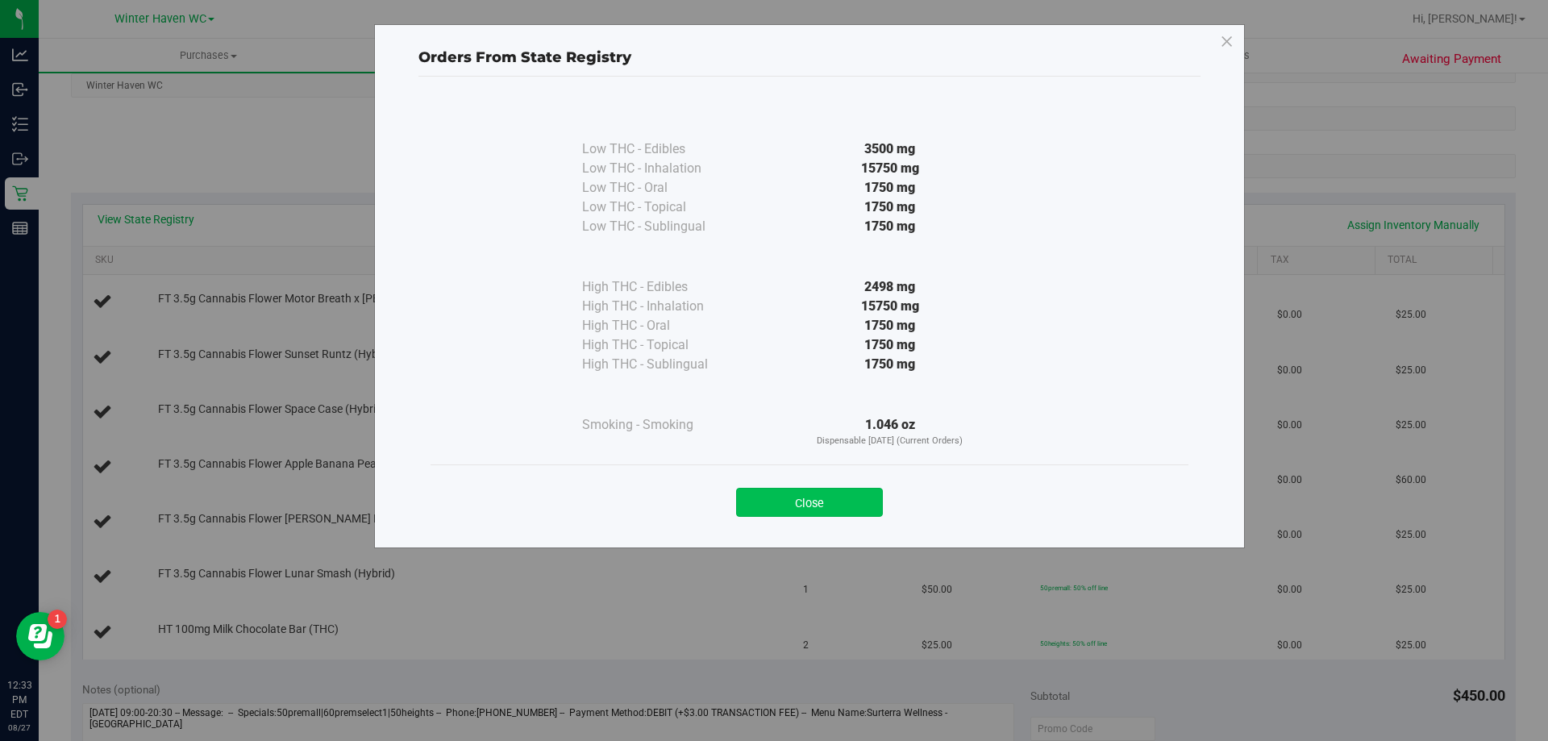
click at [836, 509] on button "Close" at bounding box center [809, 502] width 147 height 29
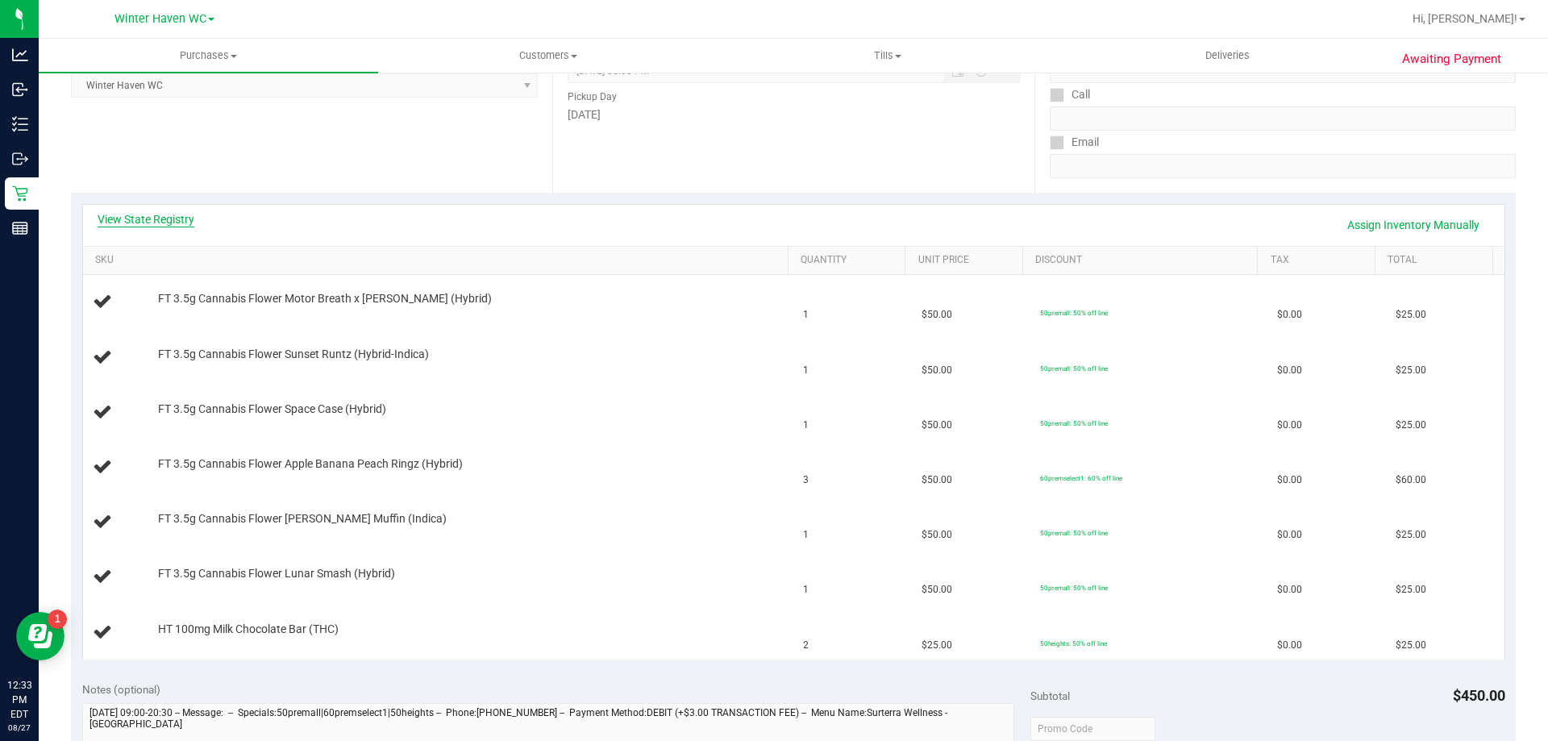
click at [163, 221] on link "View State Registry" at bounding box center [146, 219] width 97 height 16
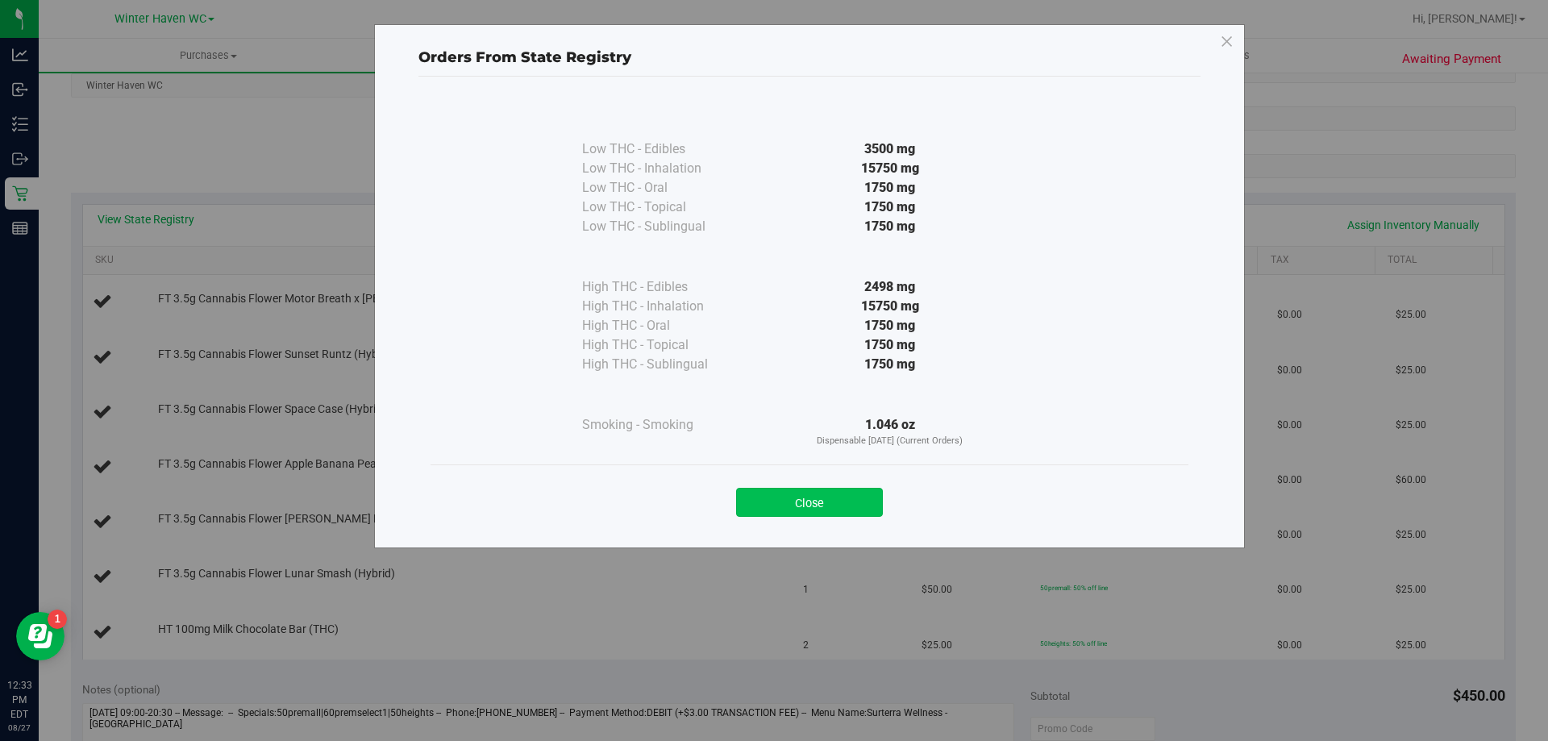
click at [836, 507] on button "Close" at bounding box center [809, 502] width 147 height 29
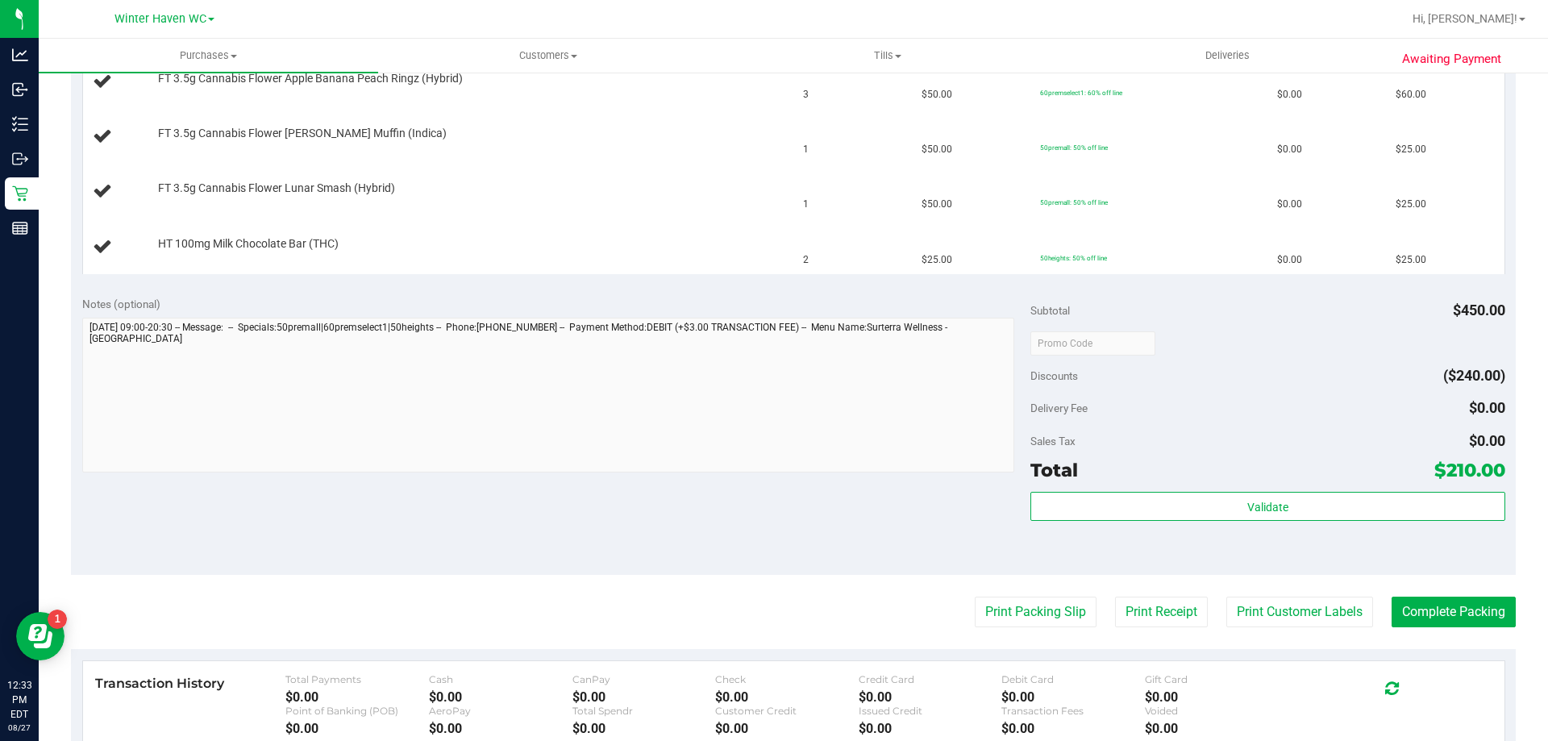
scroll to position [645, 0]
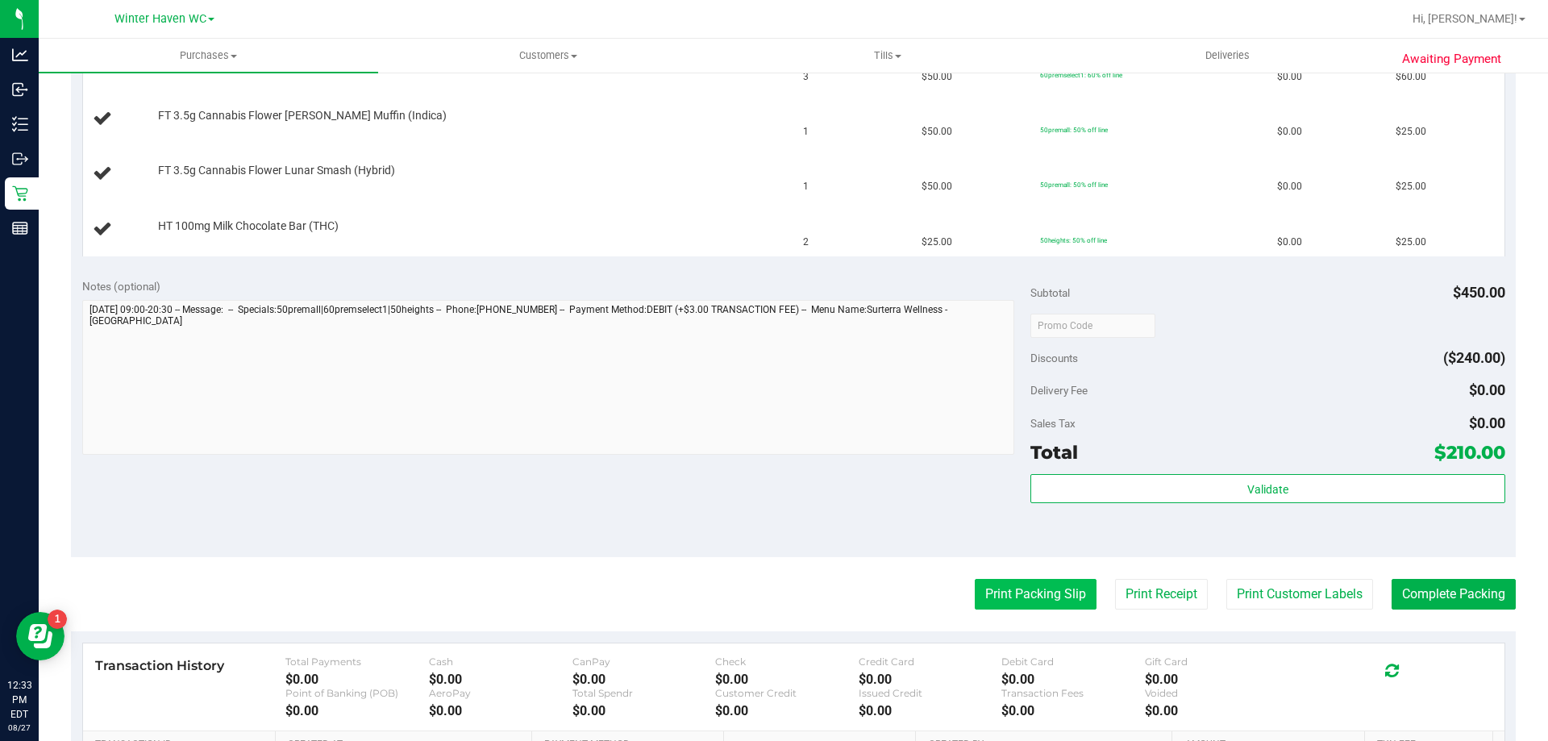
click at [1035, 592] on button "Print Packing Slip" at bounding box center [1036, 594] width 122 height 31
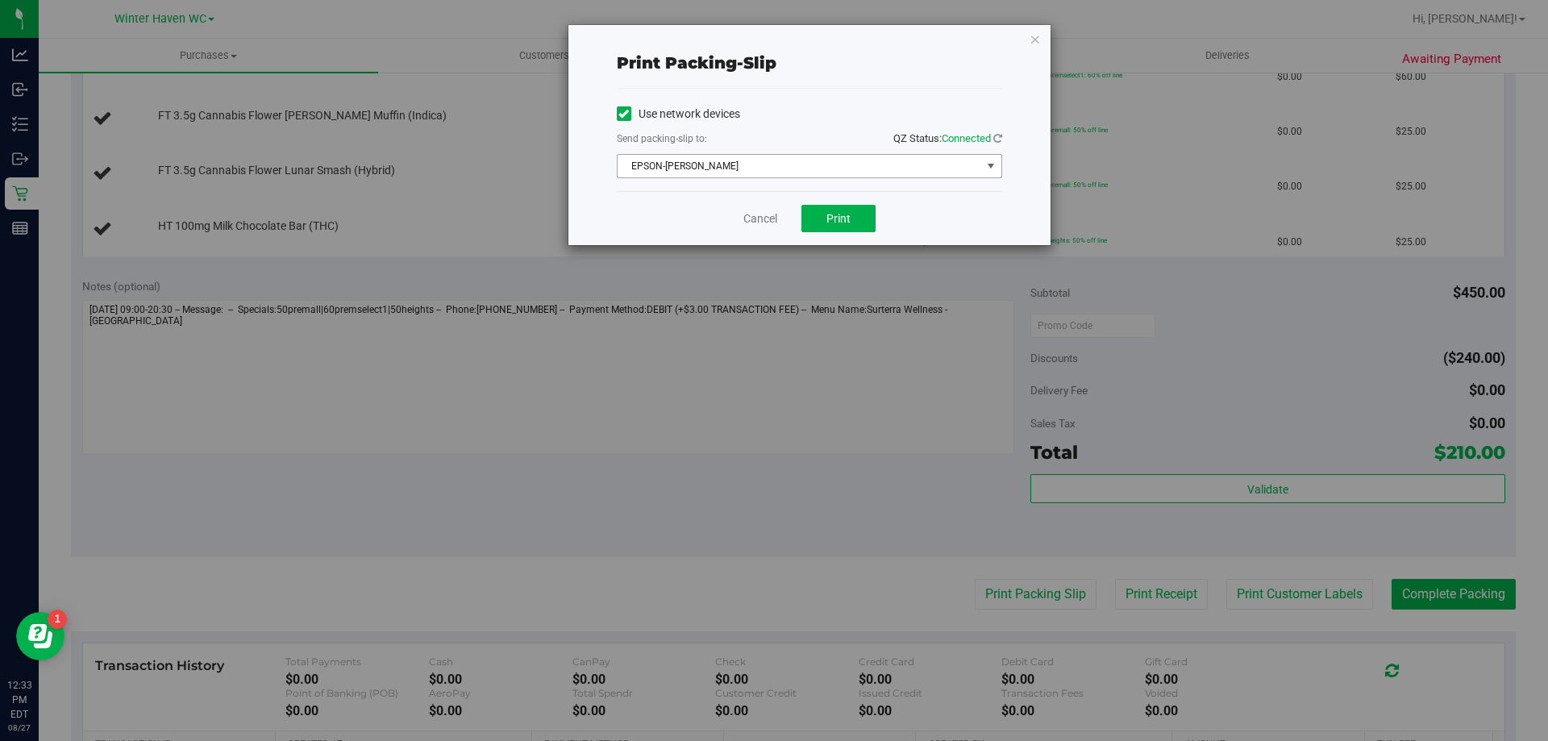
click at [817, 164] on span "EPSON-JAMES BUCHANAN" at bounding box center [800, 166] width 364 height 23
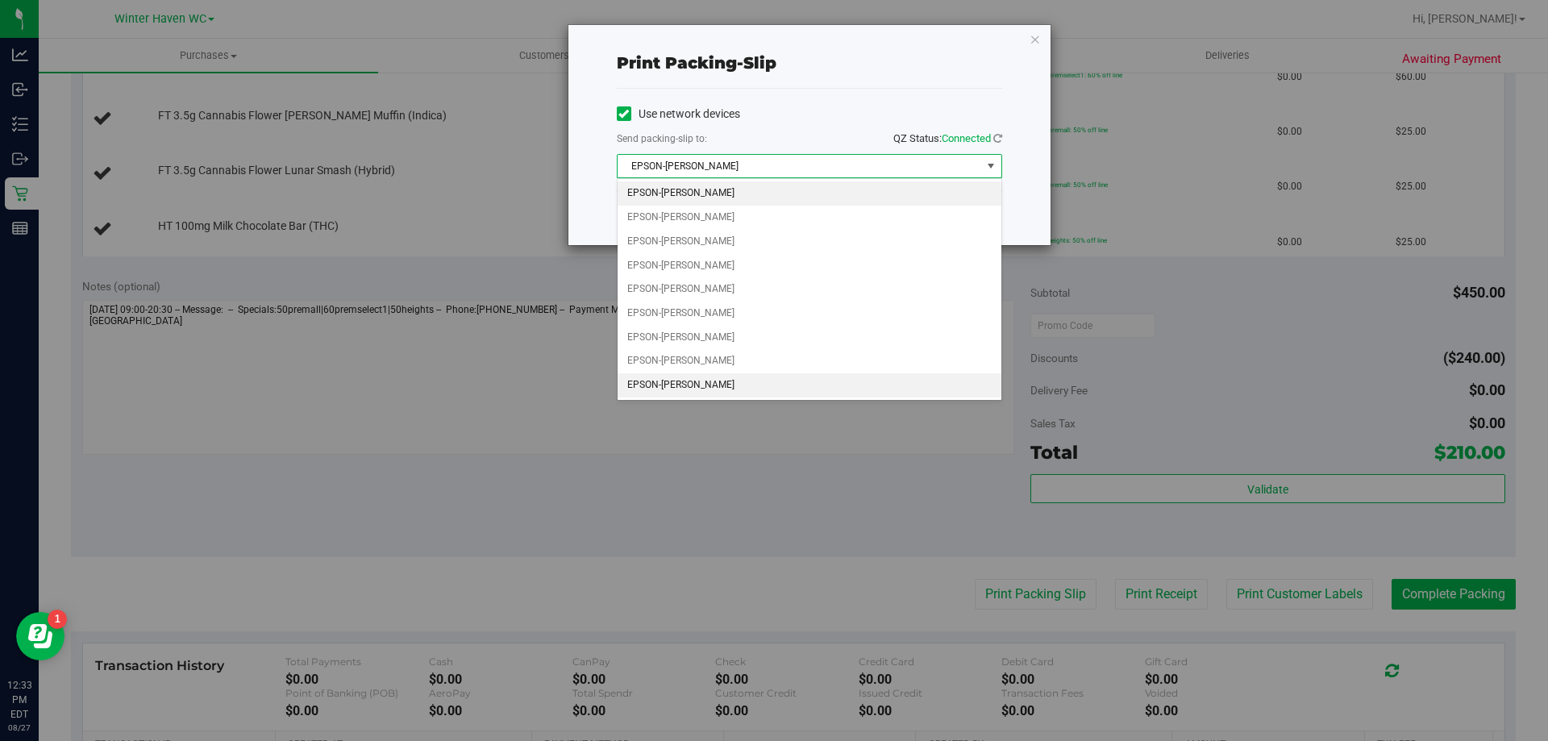
click at [743, 386] on li "EPSON-JEAN-YU" at bounding box center [810, 385] width 384 height 24
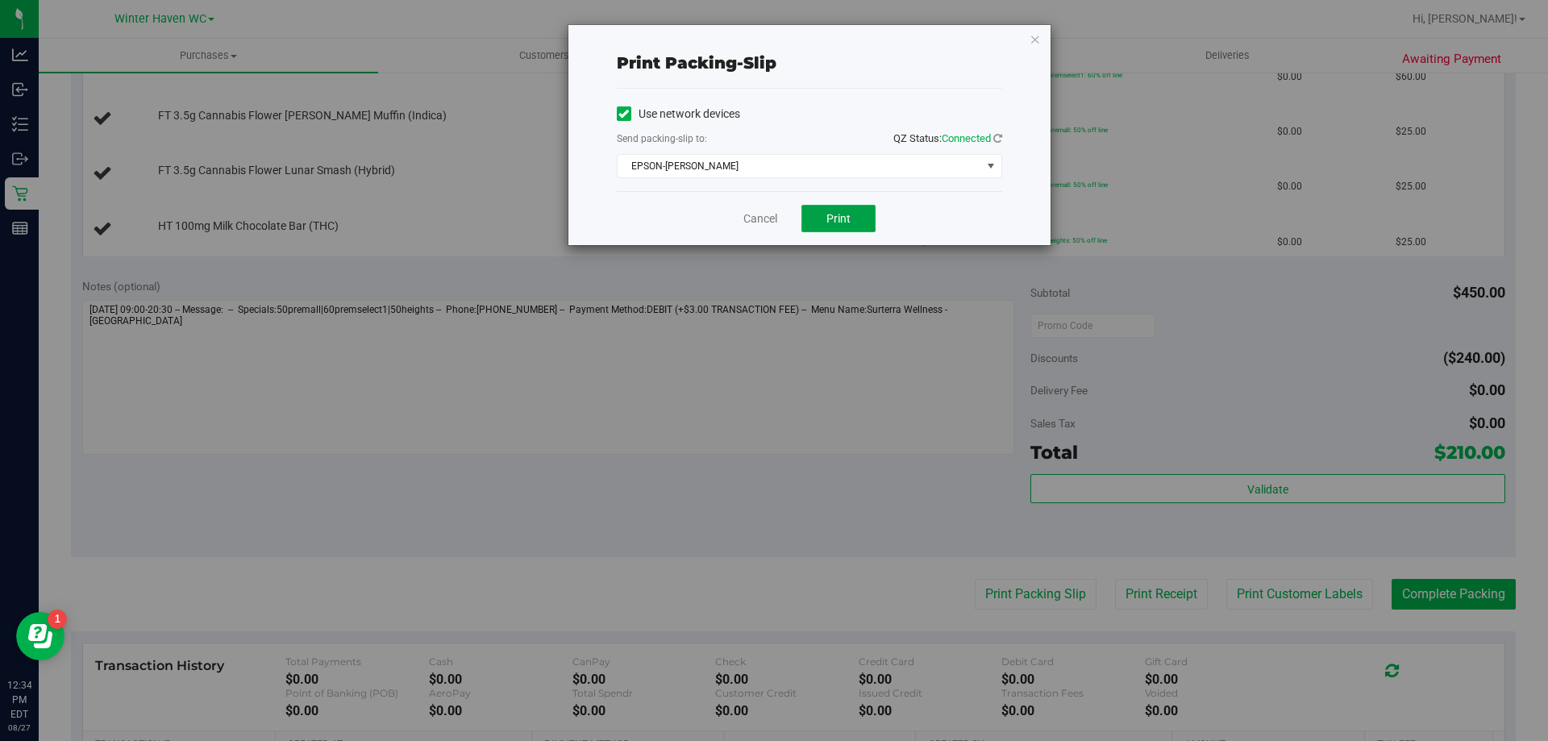
click at [823, 223] on button "Print" at bounding box center [838, 218] width 74 height 27
click at [751, 223] on link "Cancel" at bounding box center [760, 218] width 34 height 17
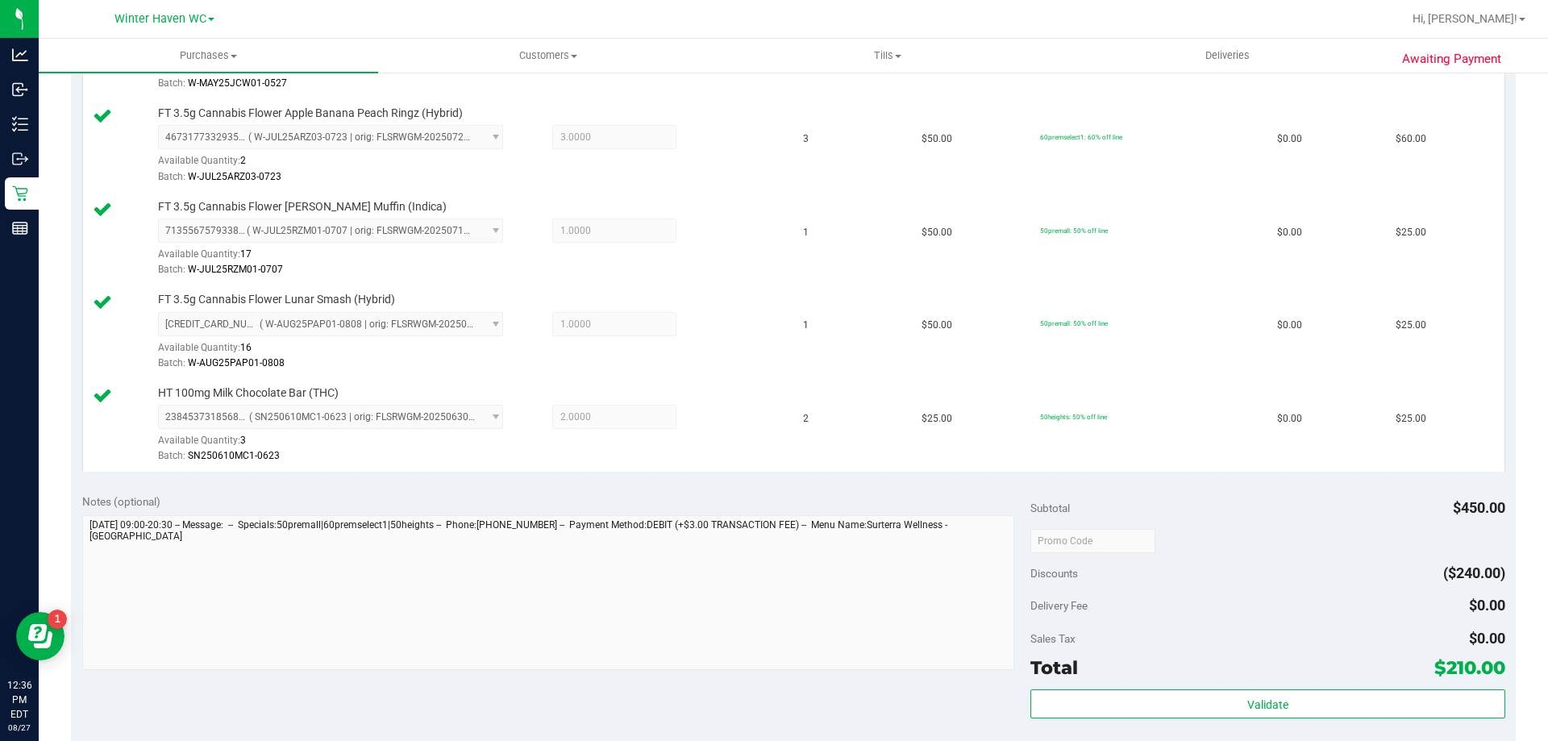
scroll to position [726, 0]
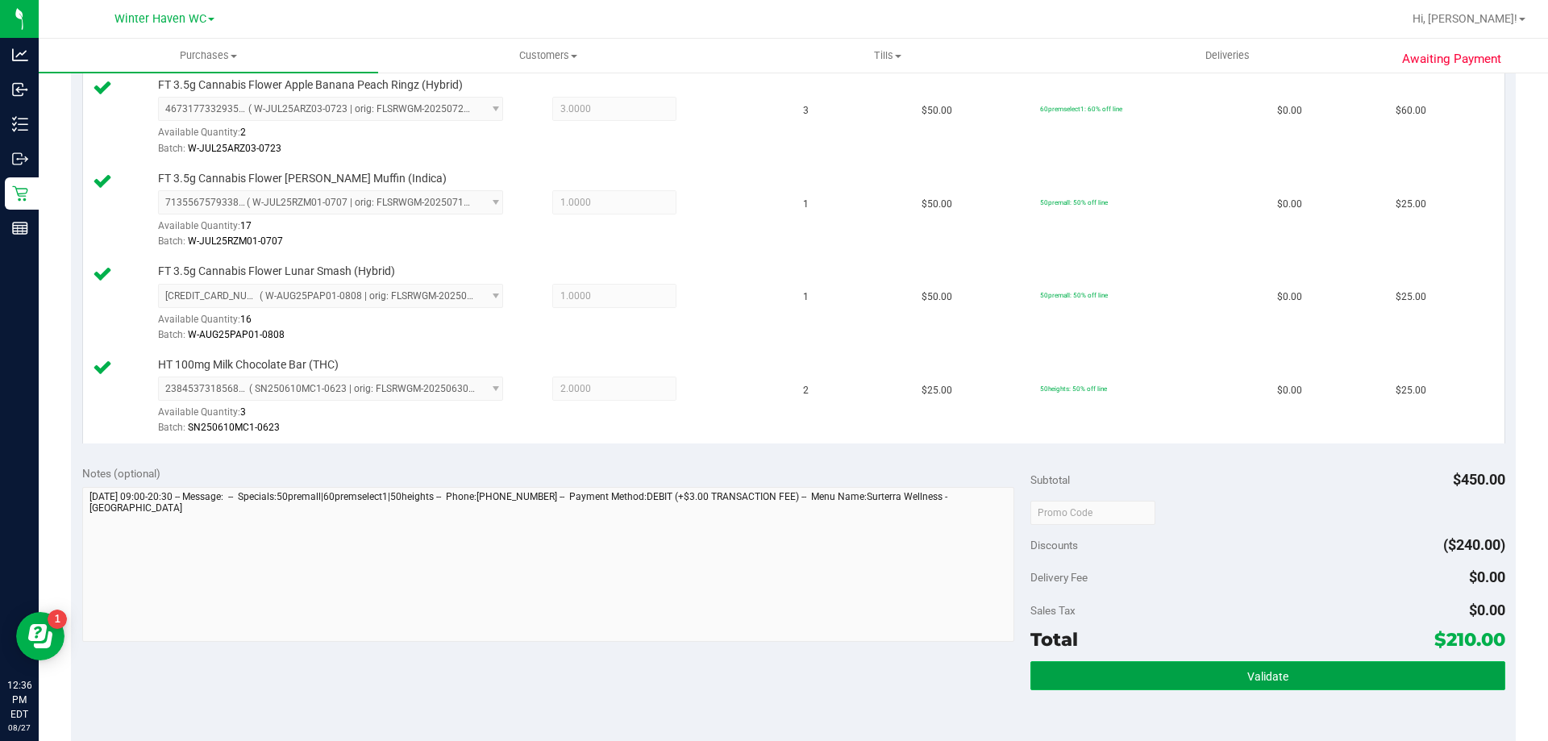
click at [1260, 670] on span "Validate" at bounding box center [1267, 676] width 41 height 13
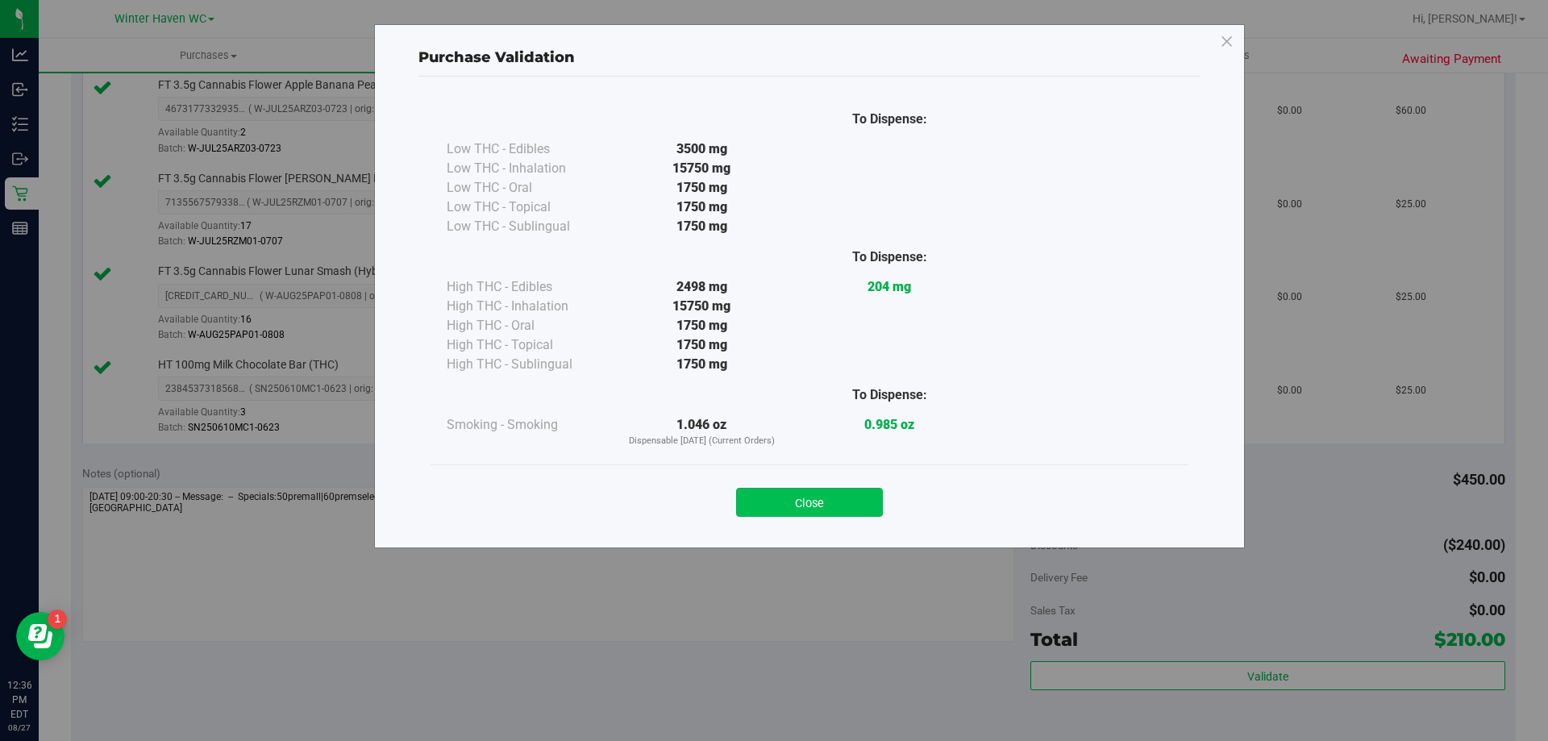
click at [819, 504] on button "Close" at bounding box center [809, 502] width 147 height 29
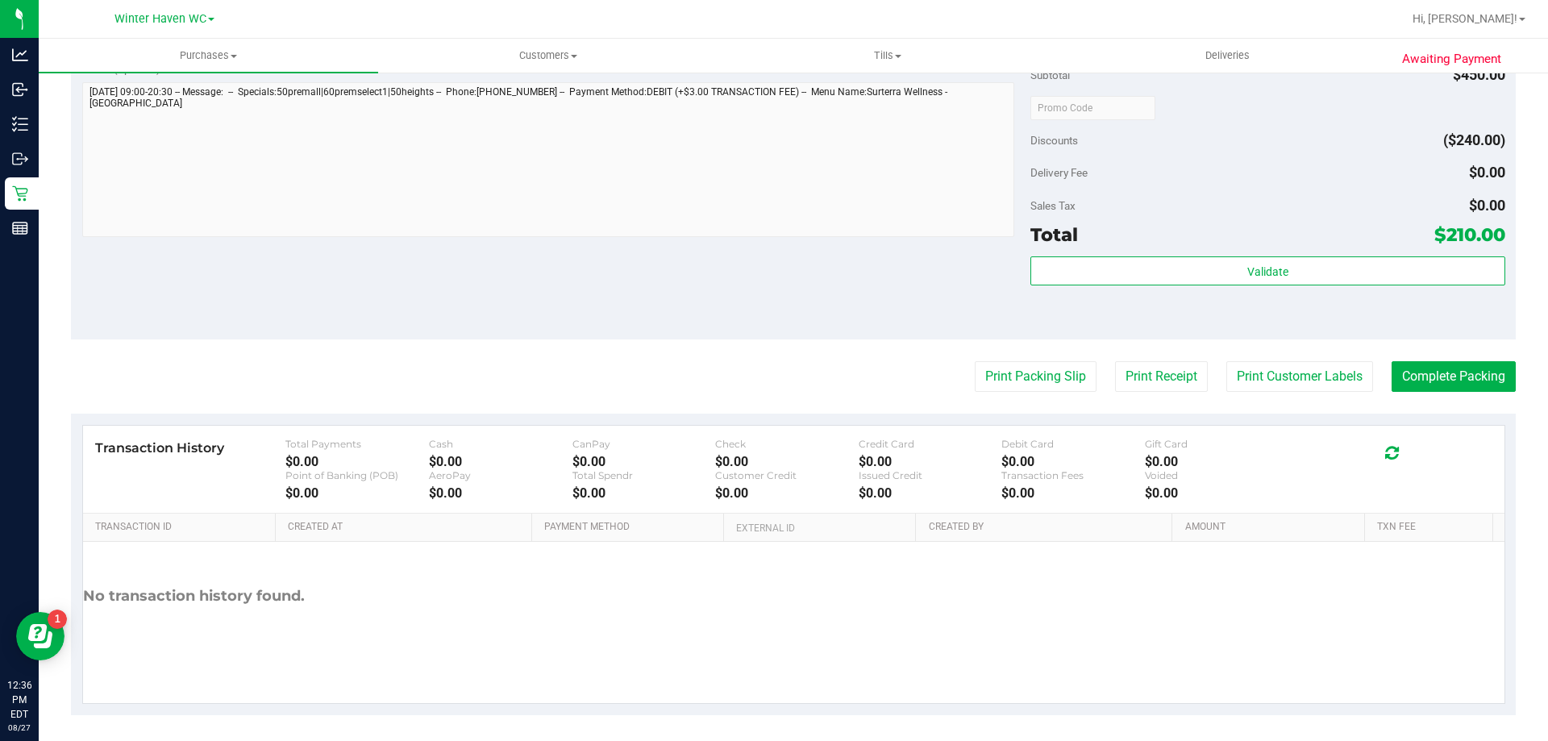
scroll to position [1137, 0]
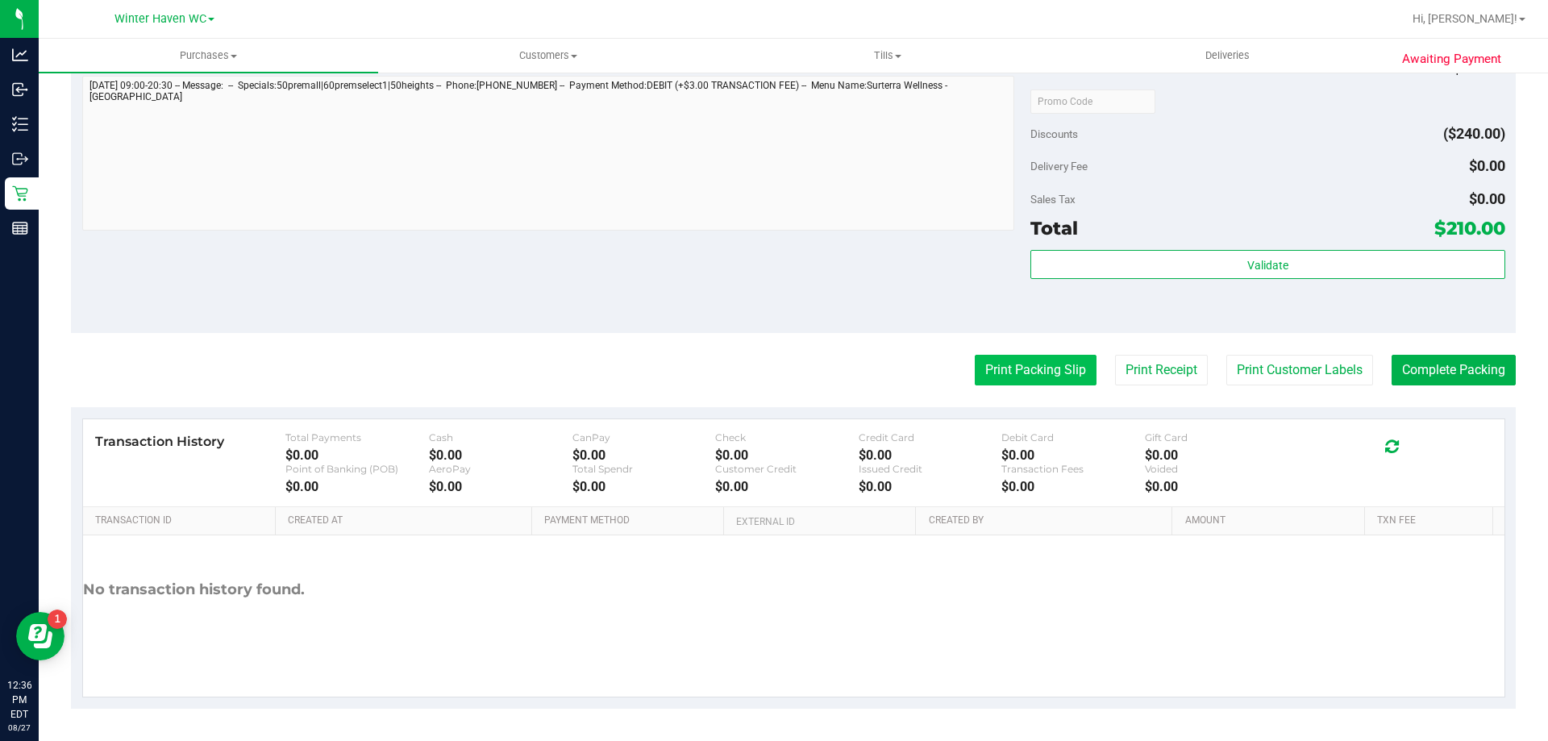
click at [985, 382] on button "Print Packing Slip" at bounding box center [1036, 370] width 122 height 31
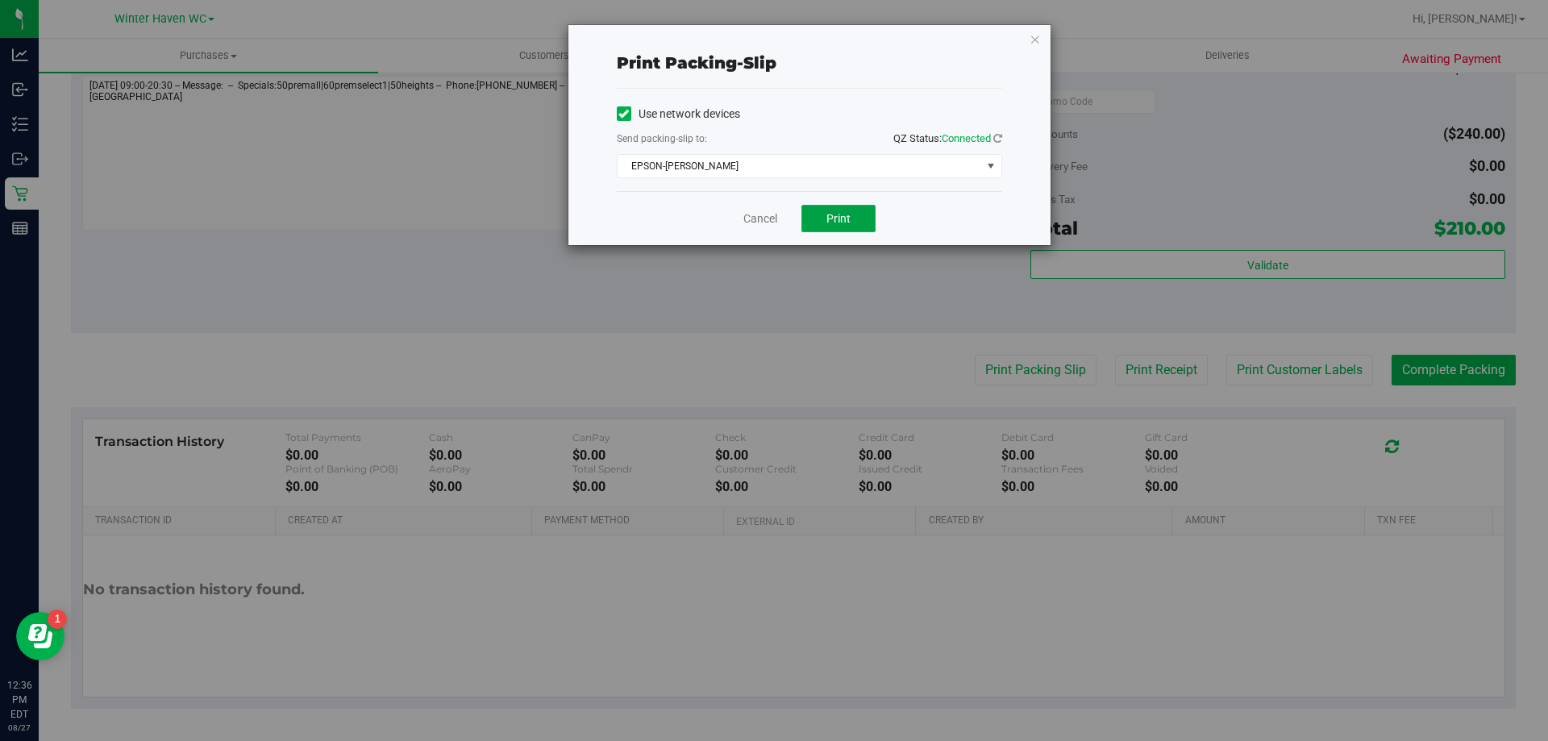
click at [843, 223] on span "Print" at bounding box center [838, 218] width 24 height 13
click at [749, 210] on link "Cancel" at bounding box center [760, 218] width 34 height 17
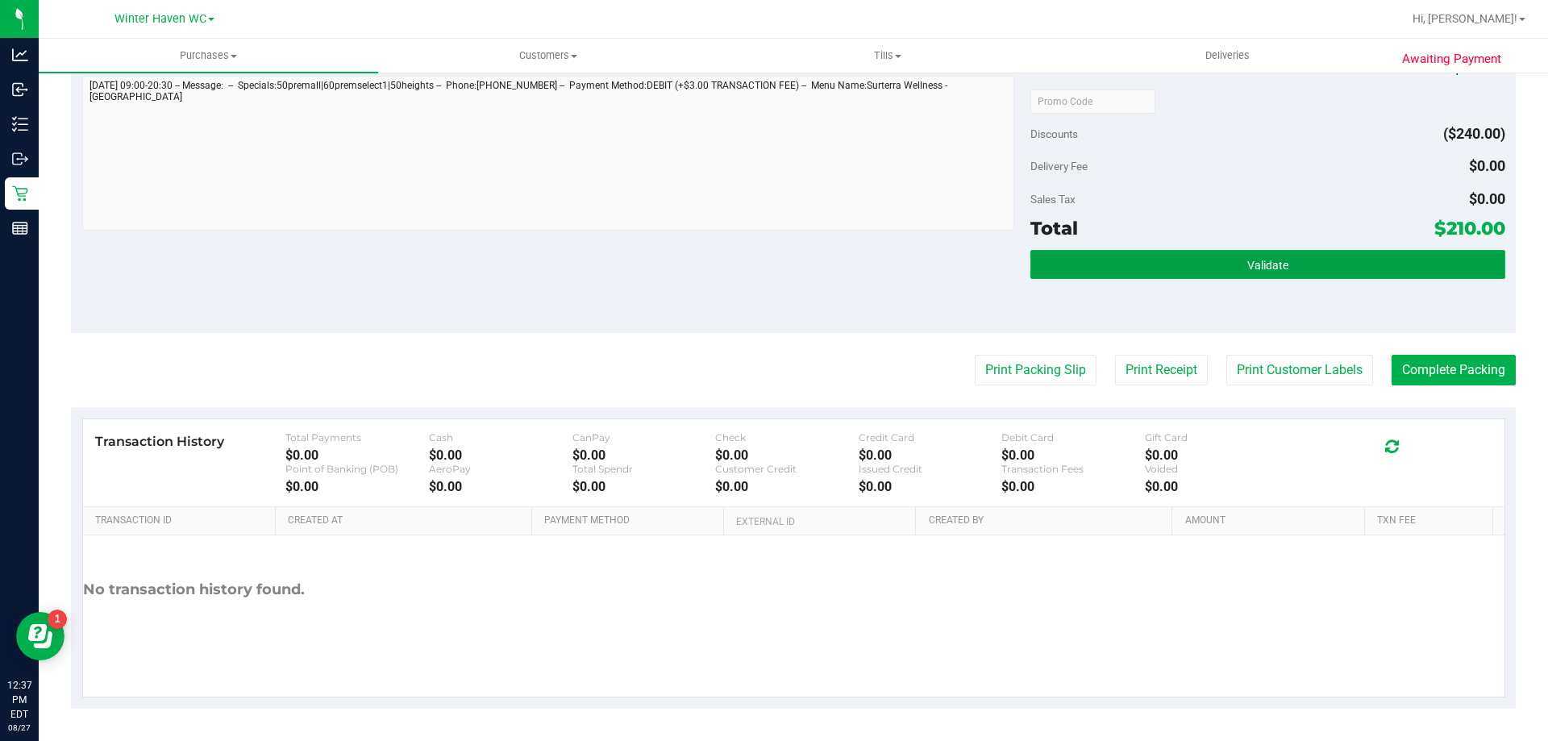
click at [1271, 259] on span "Validate" at bounding box center [1267, 265] width 41 height 13
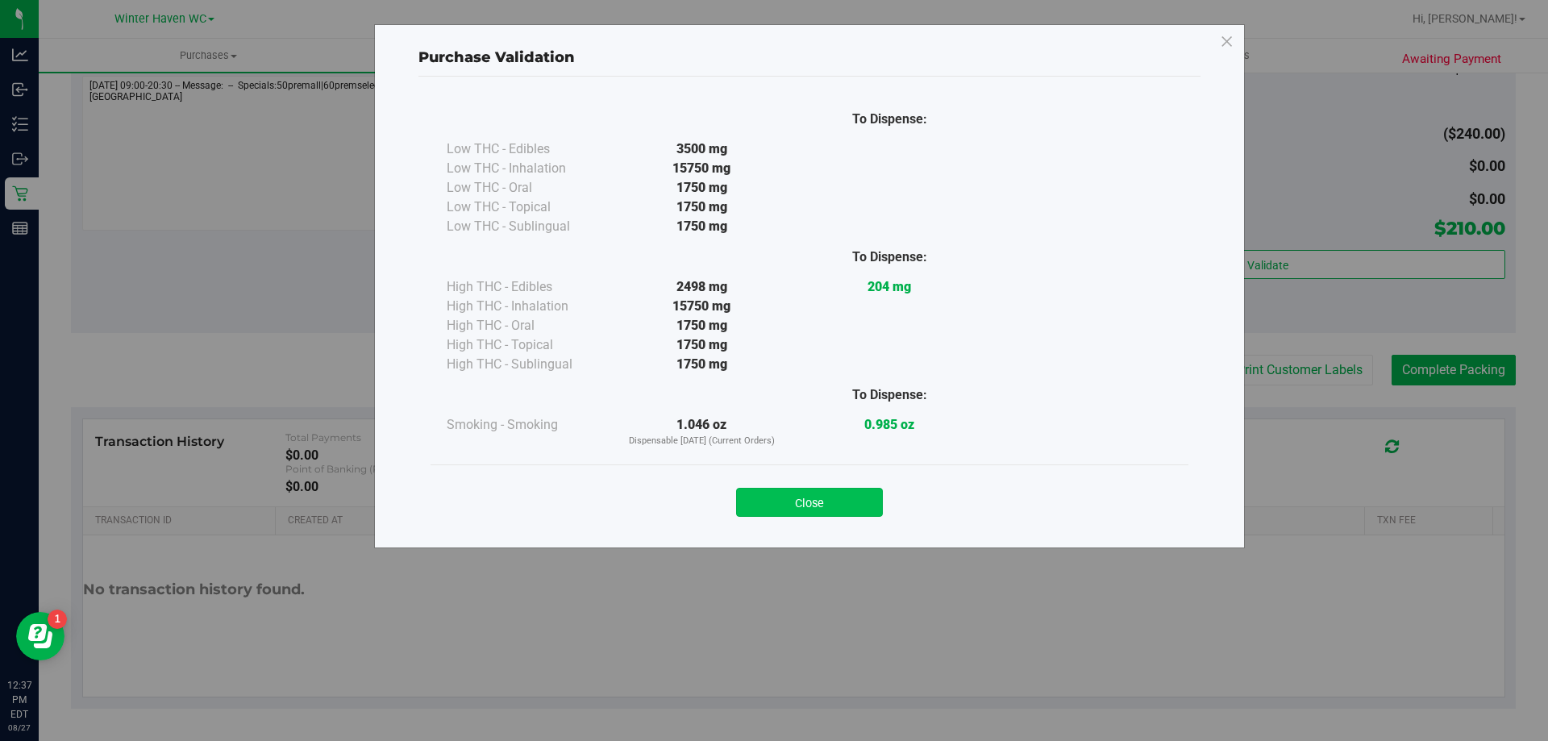
click at [862, 496] on button "Close" at bounding box center [809, 502] width 147 height 29
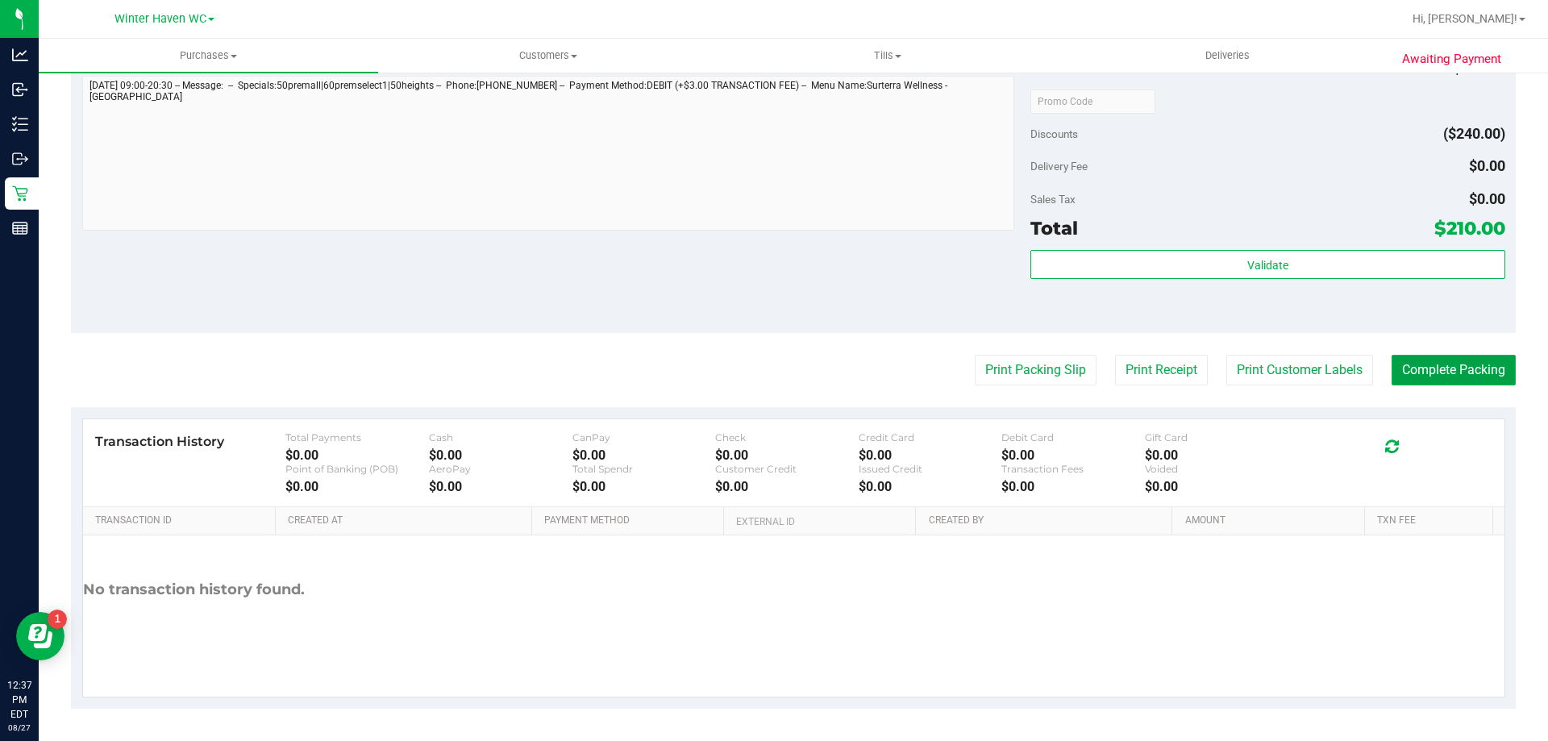
click at [1473, 383] on button "Complete Packing" at bounding box center [1454, 370] width 124 height 31
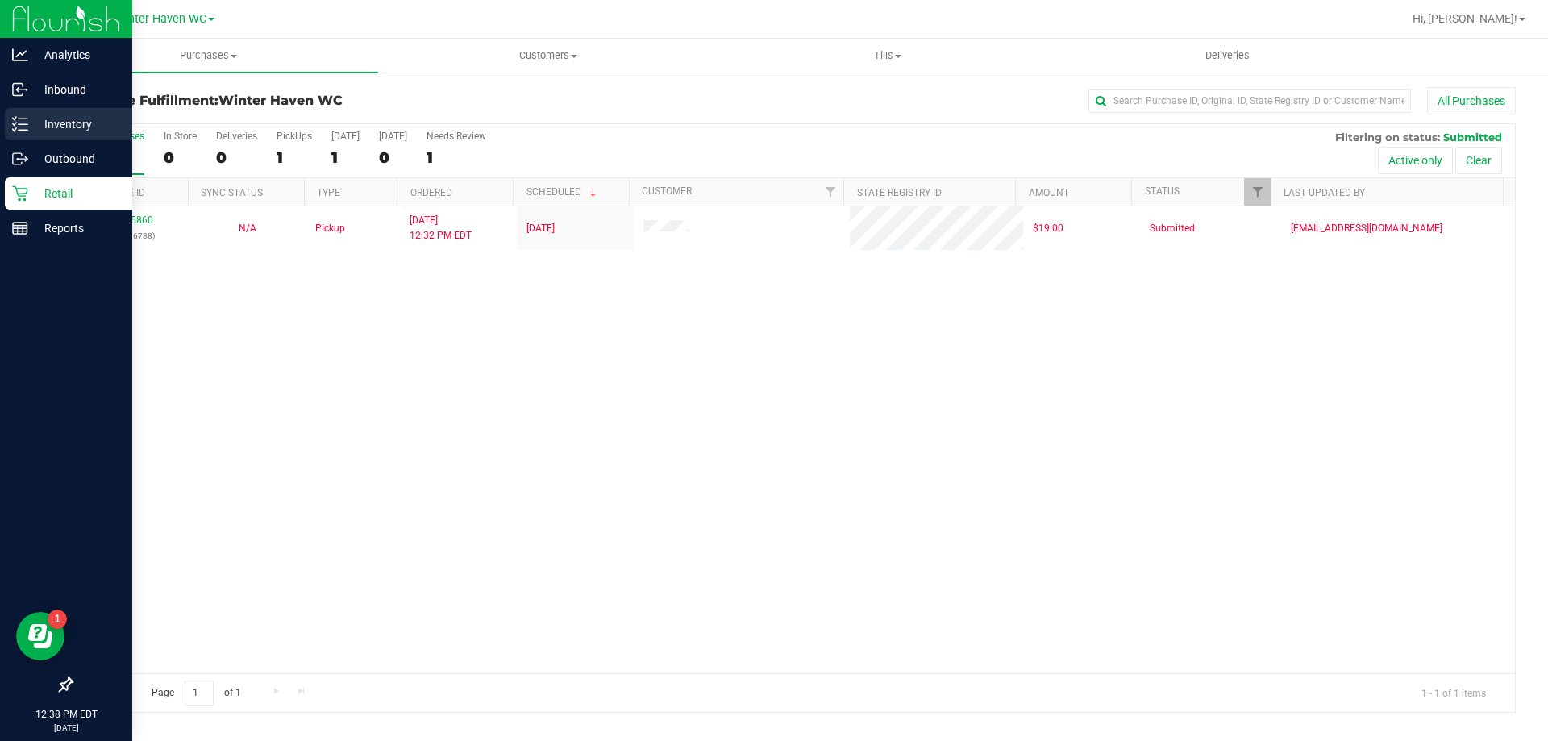
click at [35, 129] on p "Inventory" at bounding box center [76, 123] width 97 height 19
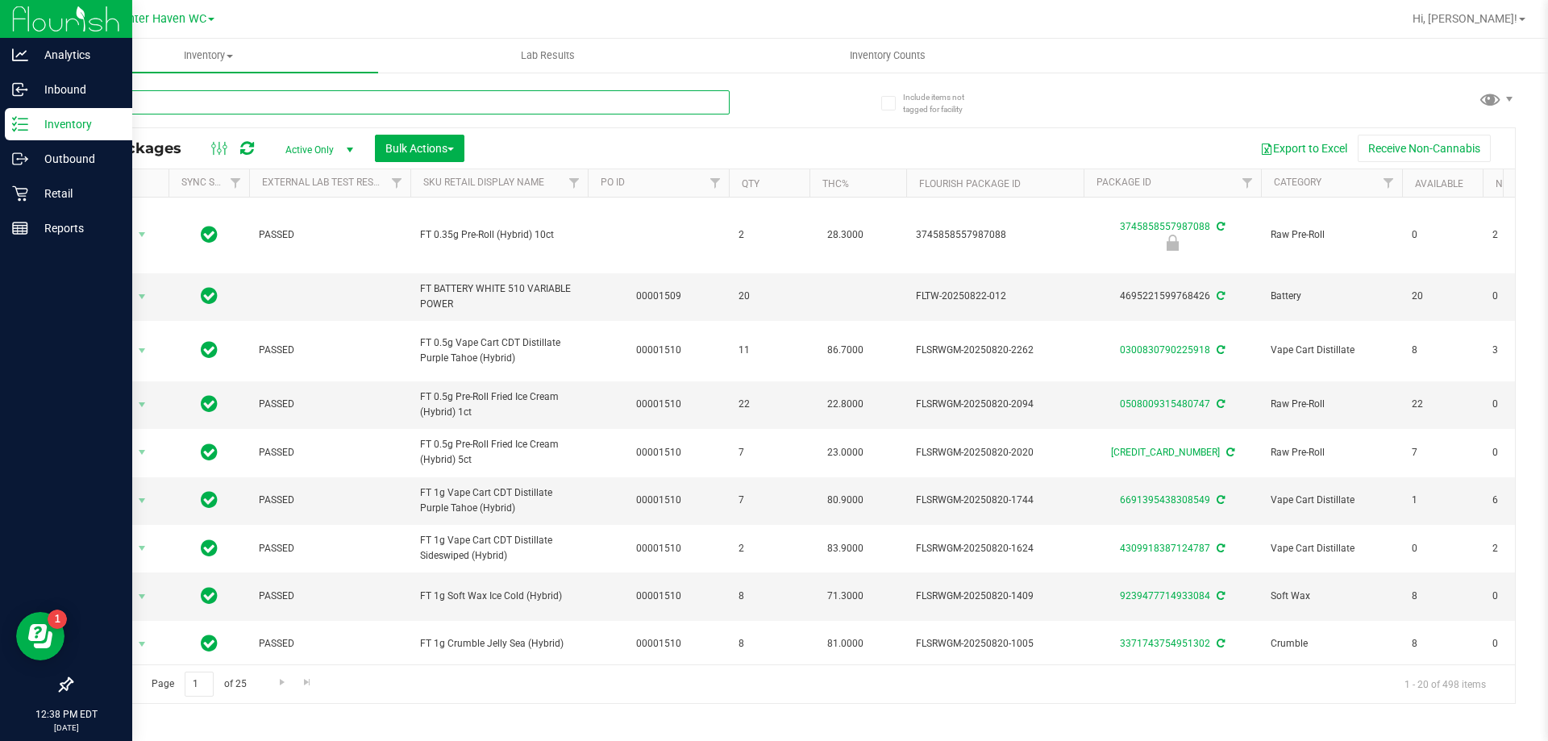
click at [310, 104] on input "text" at bounding box center [400, 102] width 659 height 24
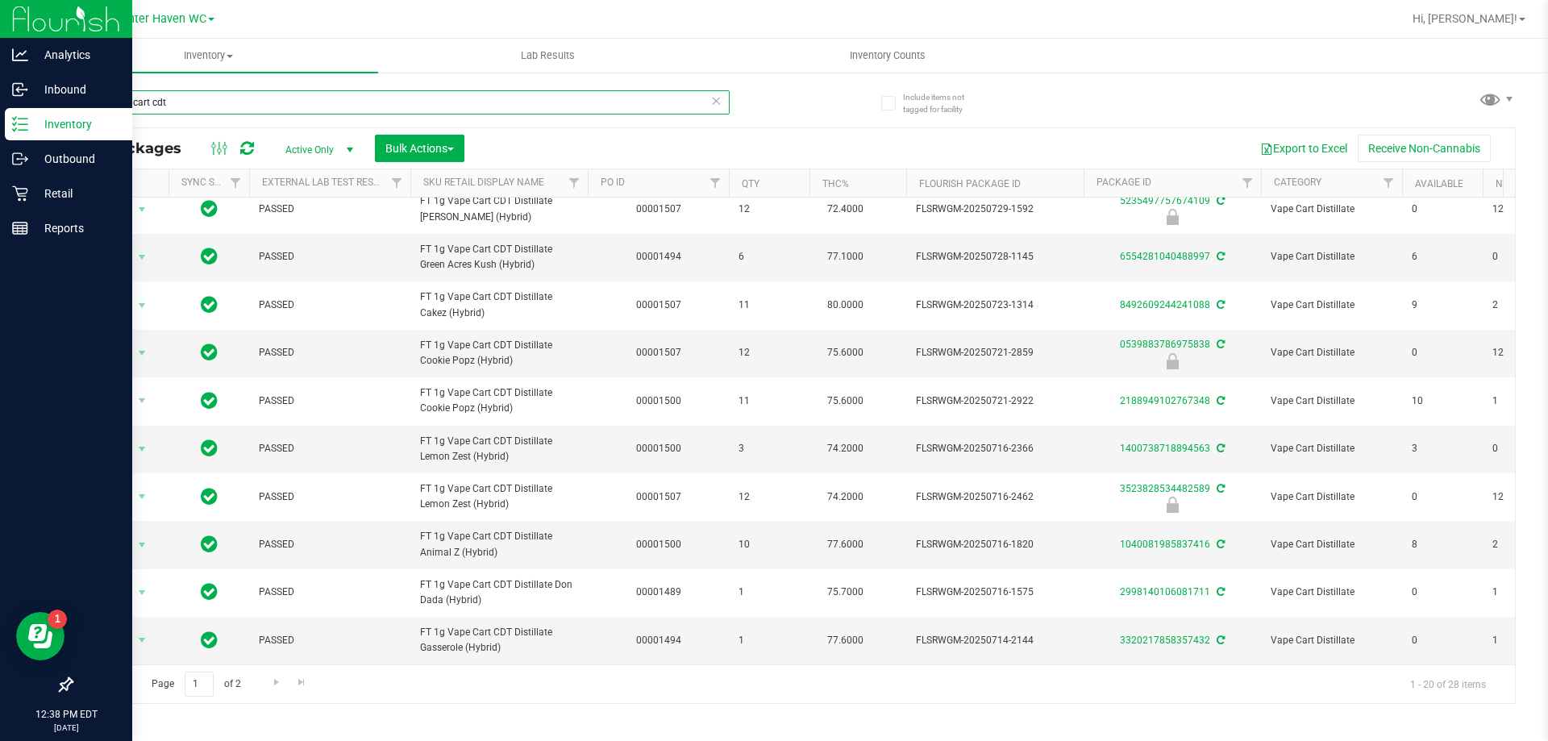
scroll to position [653, 0]
type input "1g vape cart cdt"
click at [273, 680] on span "Go to the next page" at bounding box center [276, 682] width 13 height 13
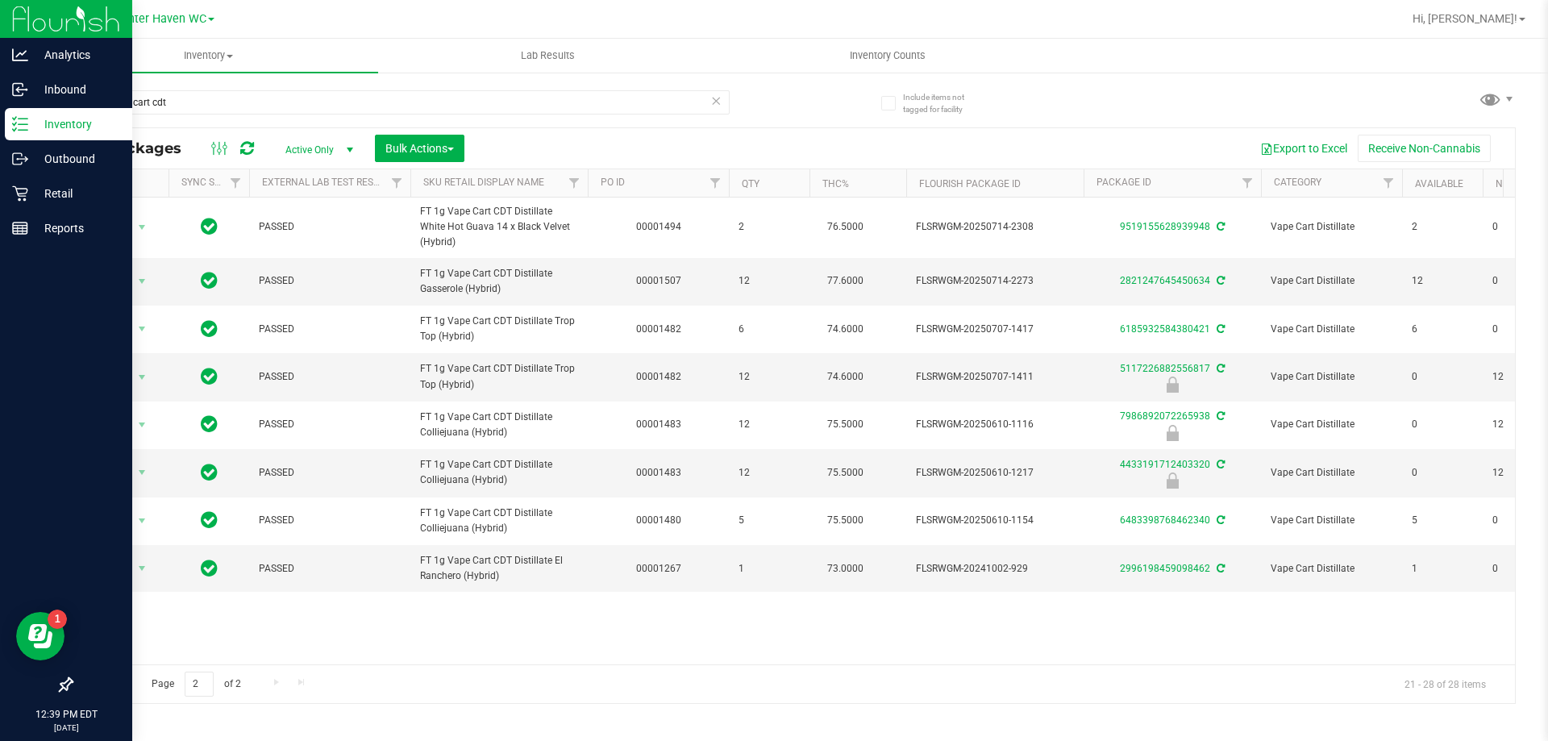
click at [122, 689] on link "Go to the previous page" at bounding box center [115, 683] width 23 height 22
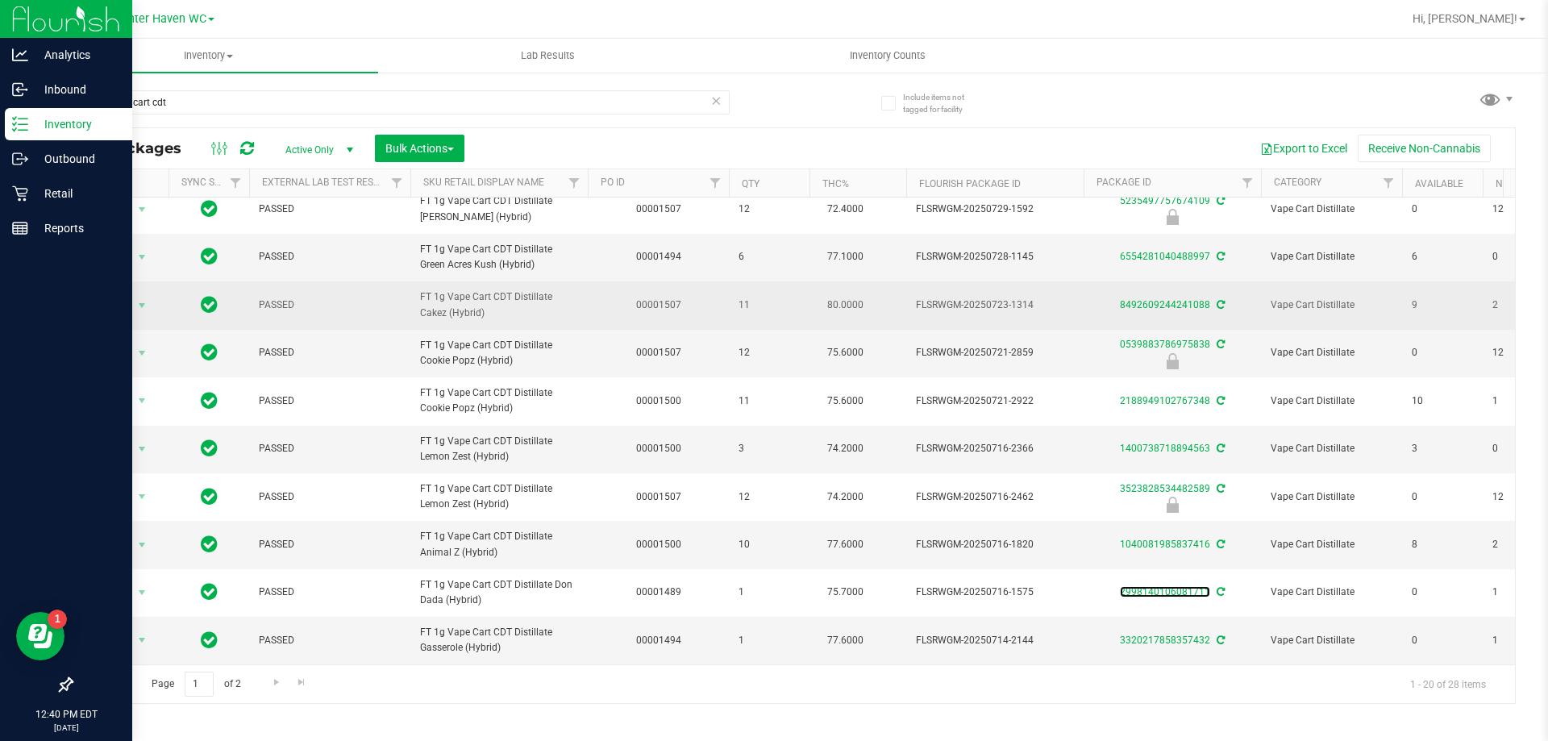
scroll to position [492, 0]
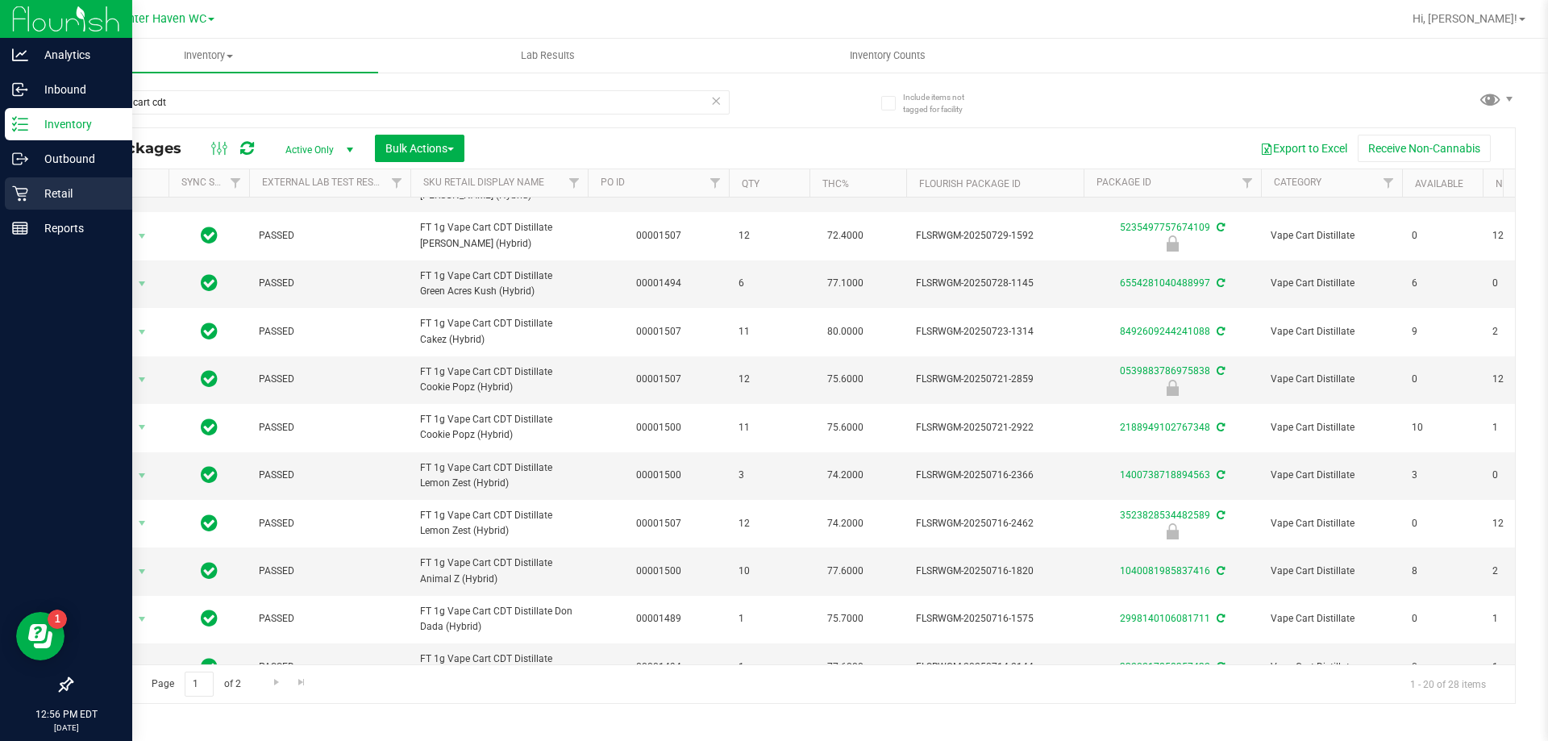
click at [25, 185] on icon at bounding box center [20, 193] width 16 height 16
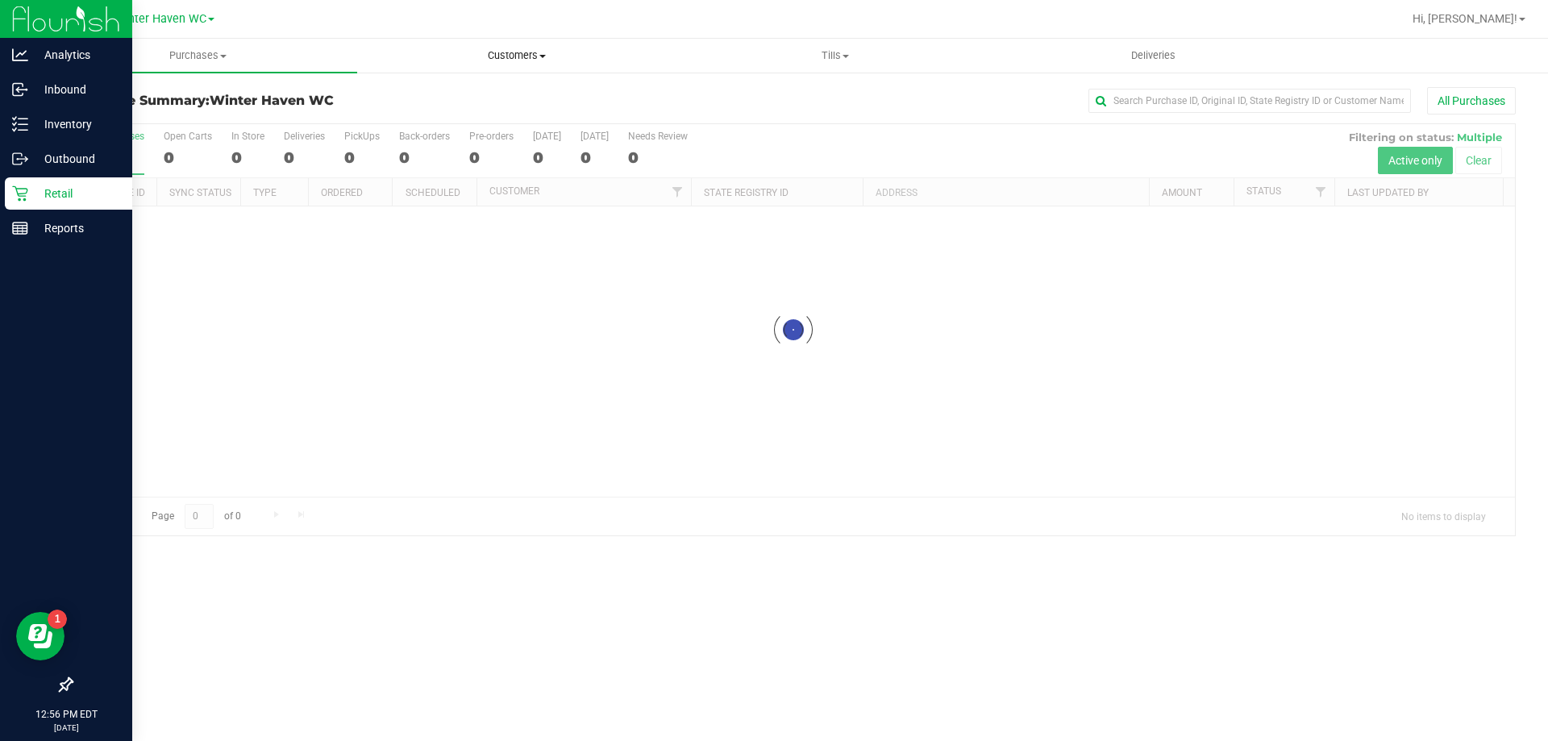
click at [538, 48] on span "Customers" at bounding box center [516, 55] width 317 height 15
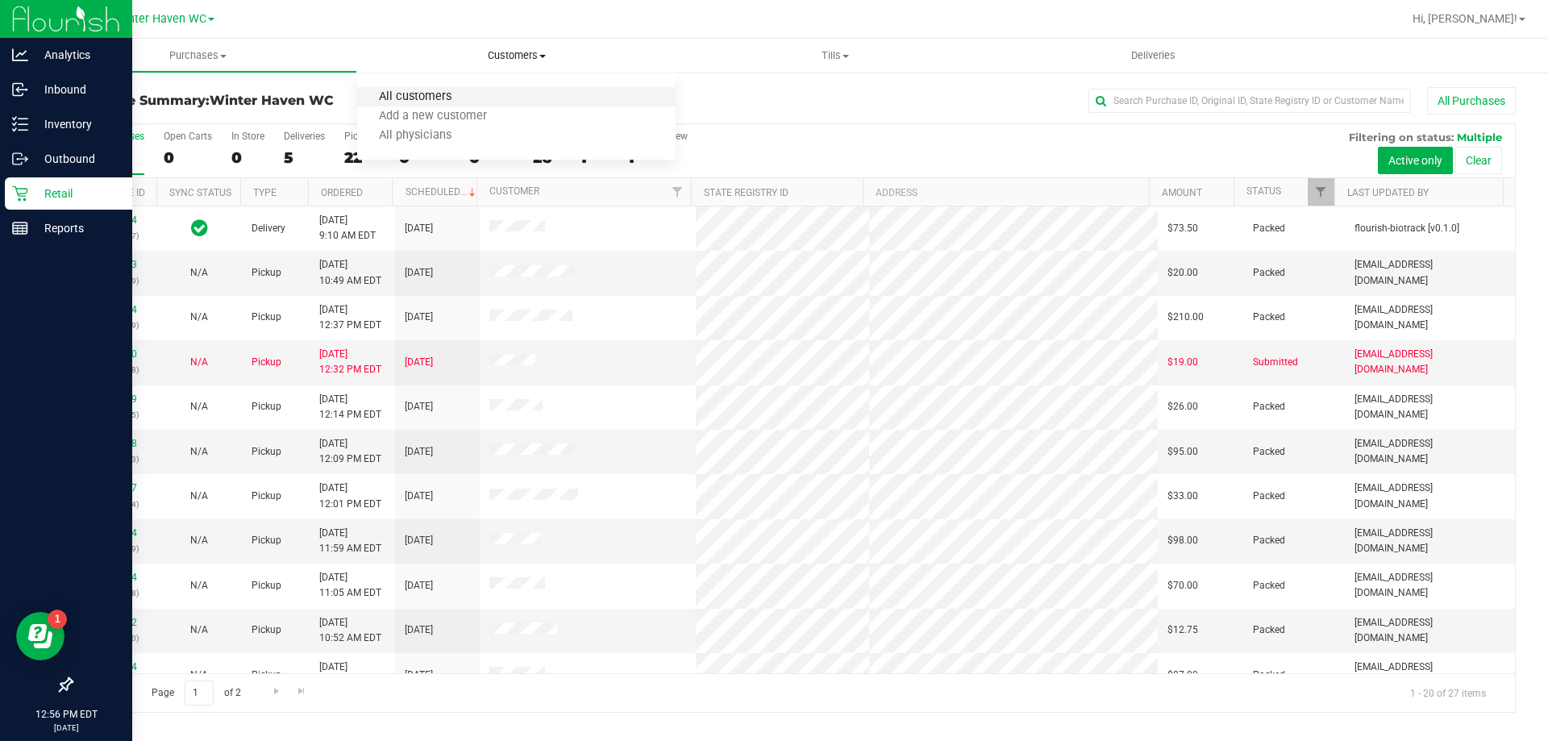
click at [462, 98] on span "All customers" at bounding box center [415, 97] width 116 height 14
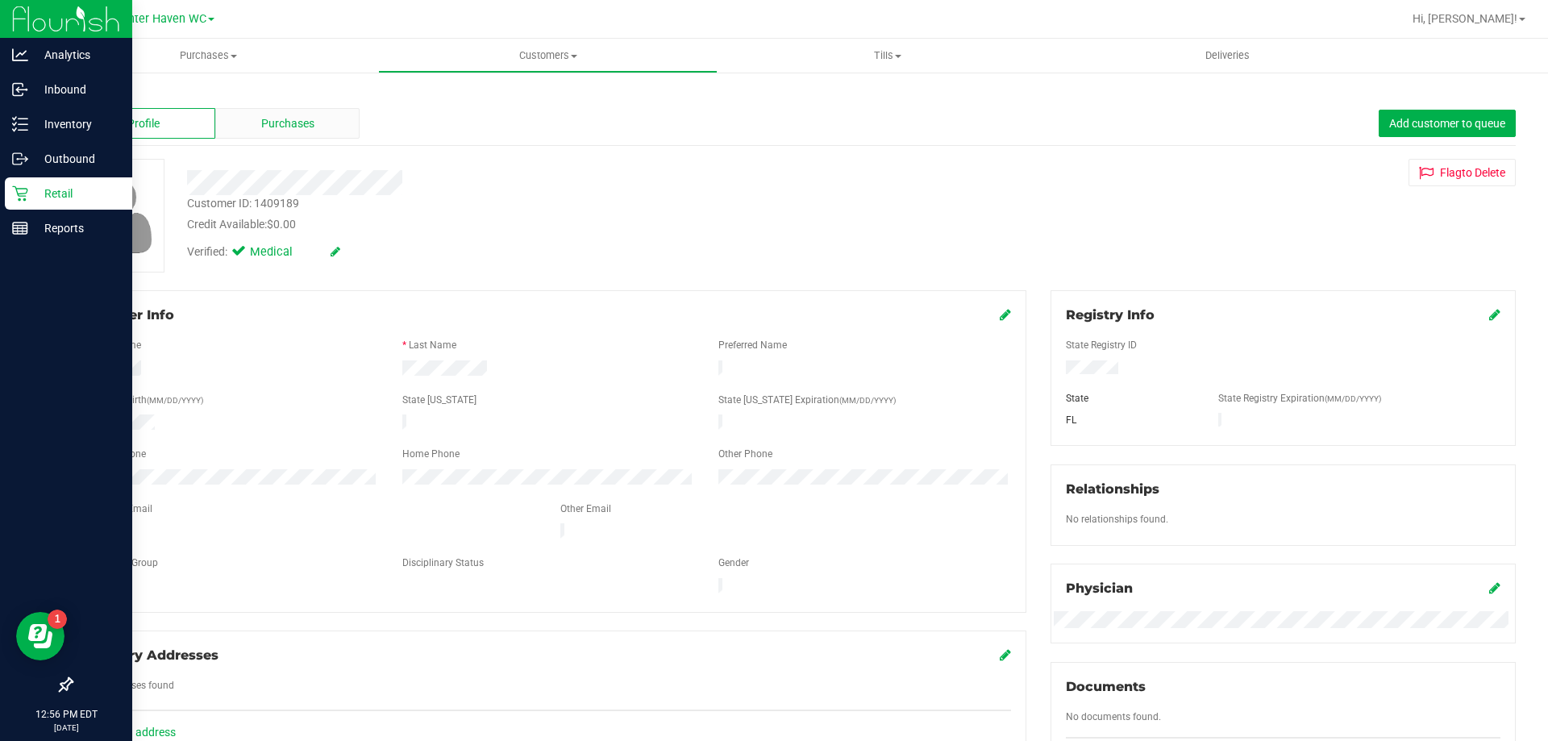
click at [248, 118] on div "Purchases" at bounding box center [287, 123] width 144 height 31
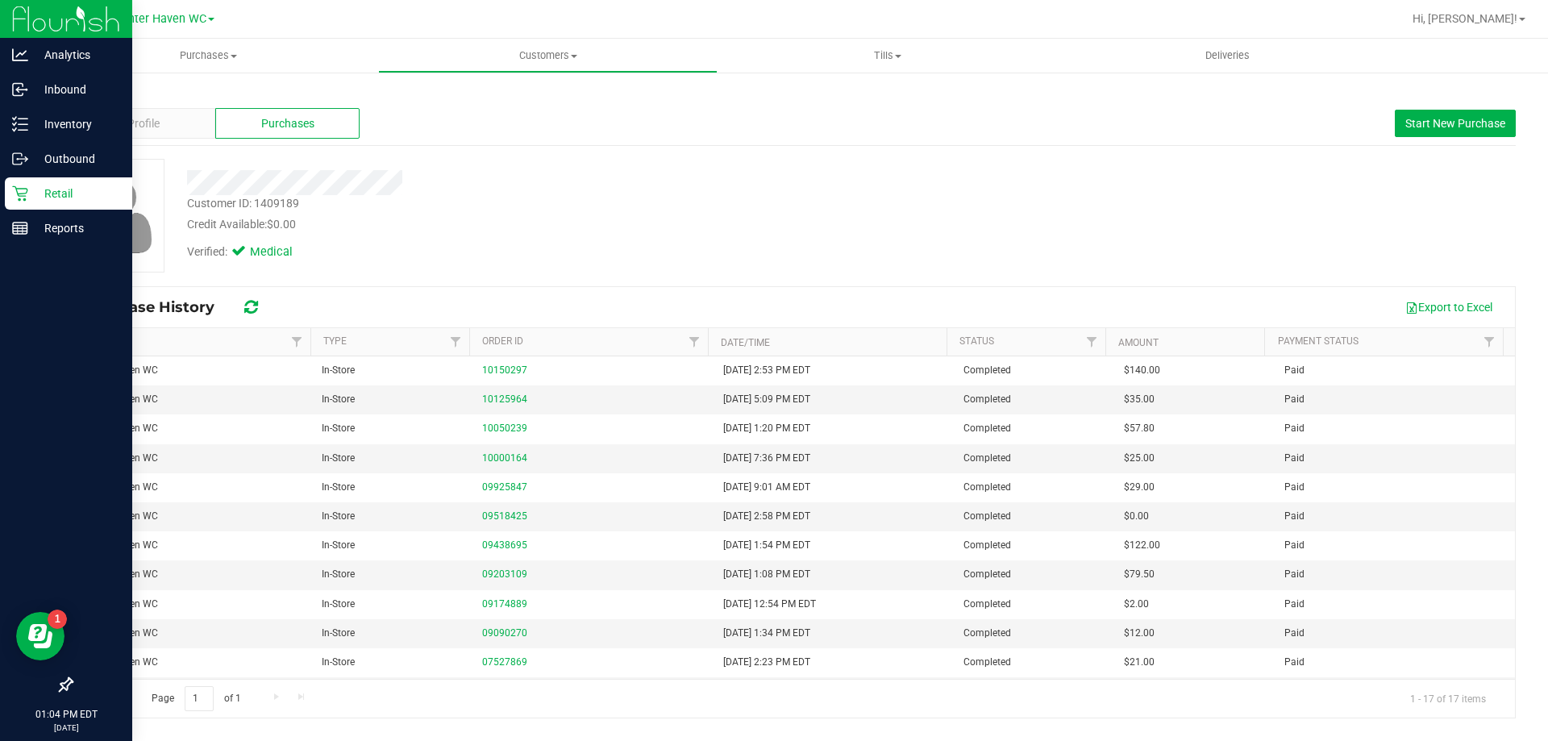
click at [1496, 8] on div "Hi, [PERSON_NAME]!" at bounding box center [1469, 19] width 126 height 28
click at [1517, 27] on div "Hi, [PERSON_NAME]!" at bounding box center [1469, 19] width 126 height 28
click at [1512, 18] on span "Hi, [PERSON_NAME]!" at bounding box center [1465, 18] width 105 height 13
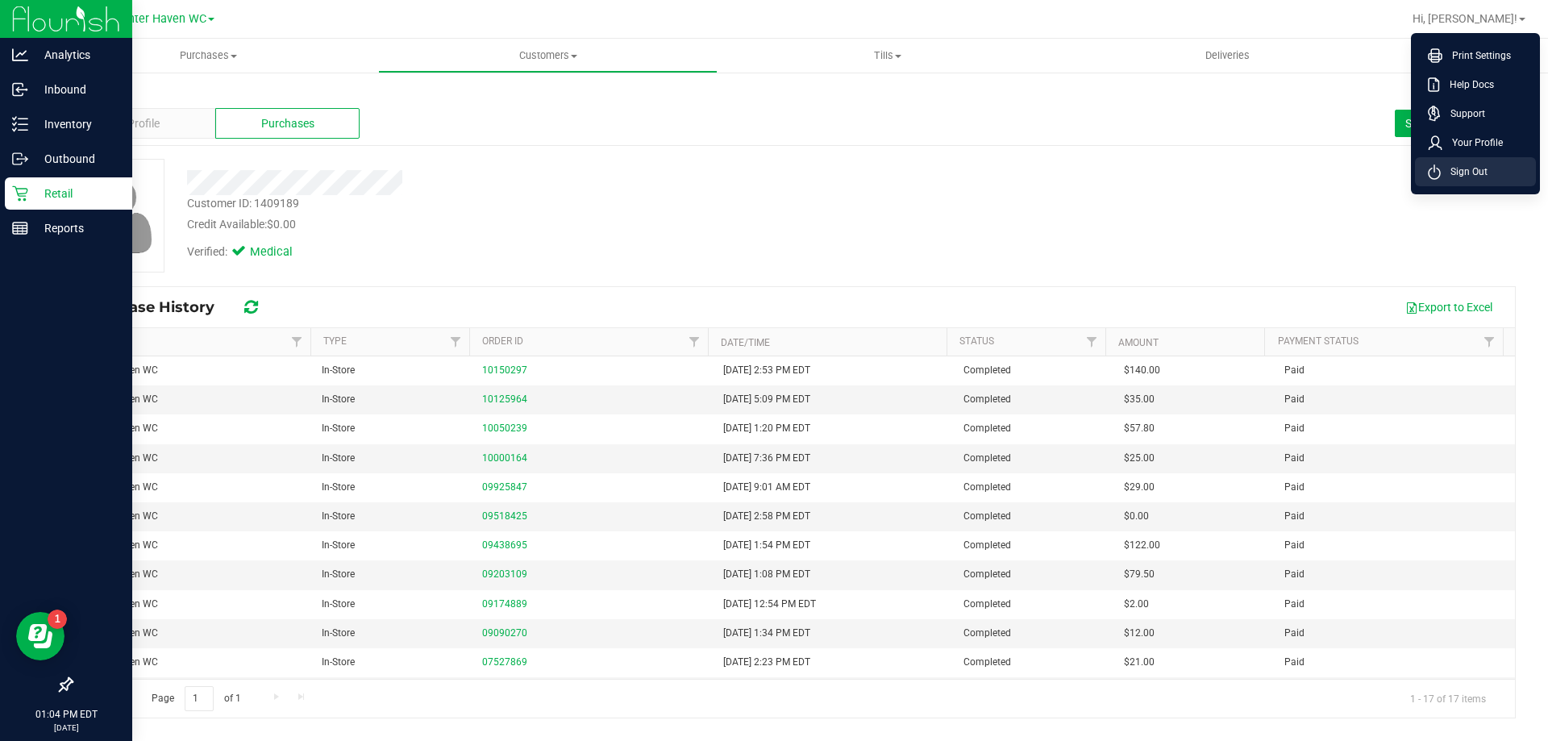
click at [1475, 175] on span "Sign Out" at bounding box center [1464, 172] width 47 height 16
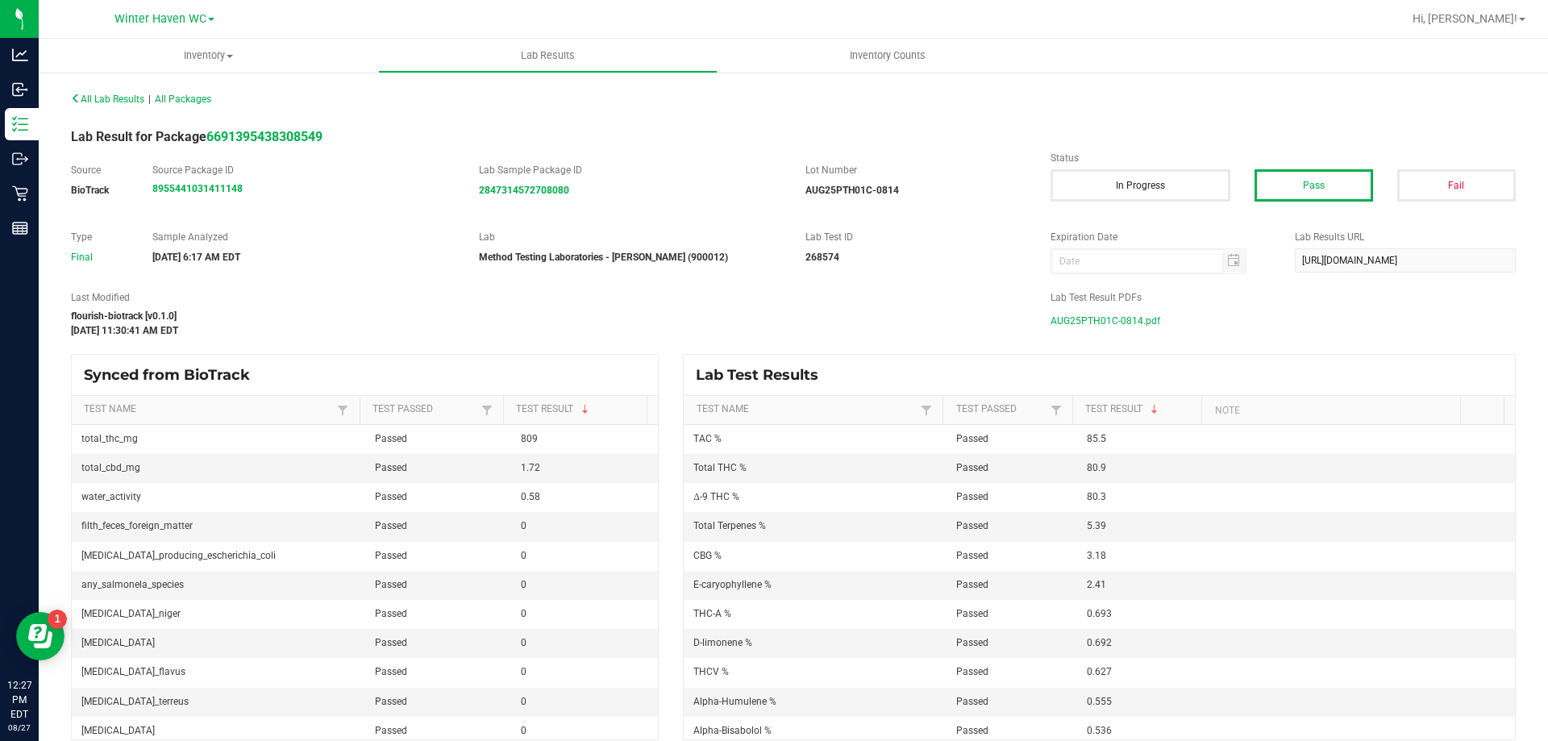
click at [1093, 319] on span "AUG25PTH01C-0814.pdf" at bounding box center [1106, 321] width 110 height 24
click at [1068, 315] on span "JUL25CPZ01-0715.pdf" at bounding box center [1101, 321] width 100 height 24
click at [1116, 322] on span "JUL25CKZ01-0717.pdf" at bounding box center [1101, 321] width 100 height 24
click at [1112, 324] on span "JUN25AZK01-0703.pdf" at bounding box center [1102, 321] width 102 height 24
click at [1126, 314] on span "JUL25GSS01-0707.pdf" at bounding box center [1100, 321] width 99 height 24
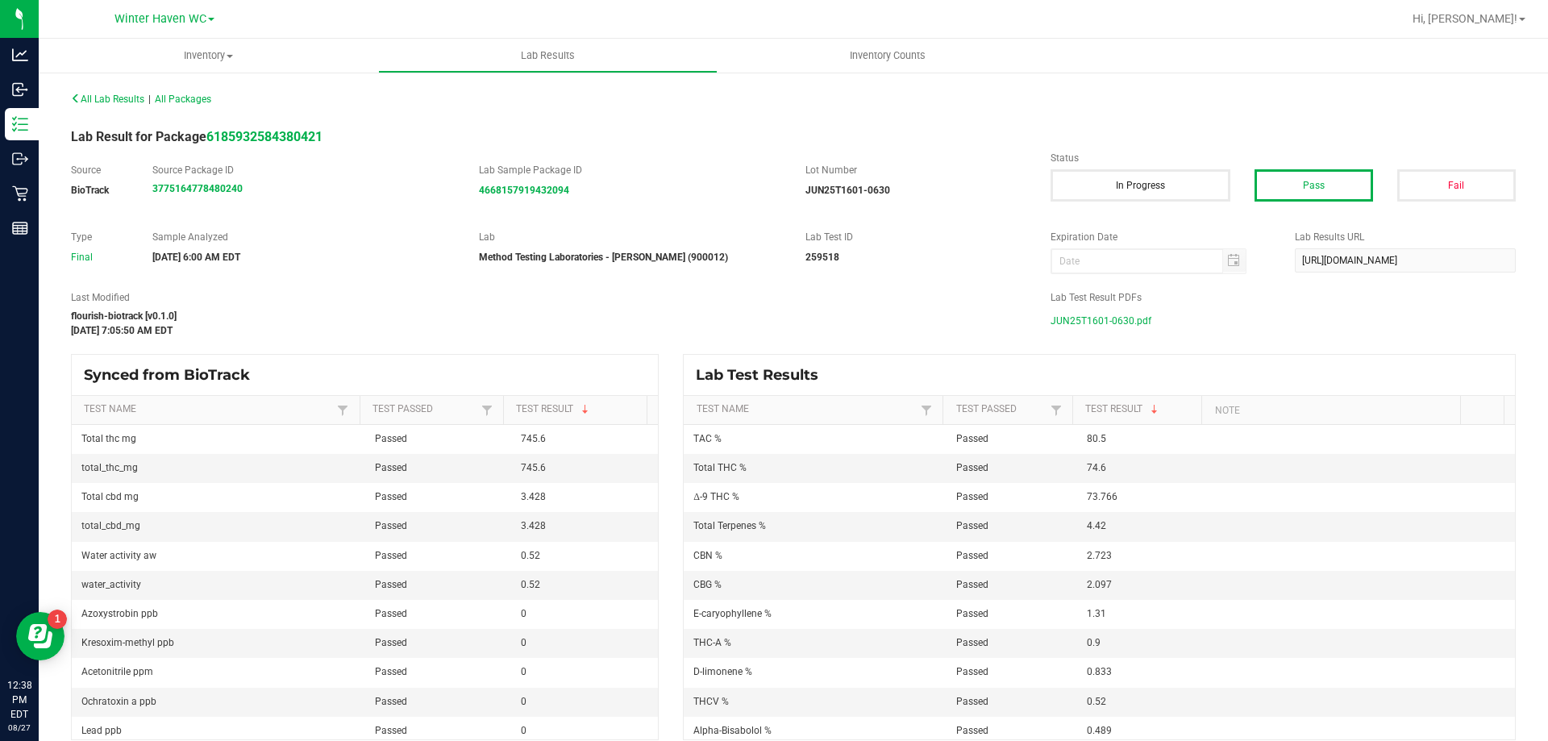
click at [1091, 318] on span "JUN25T1601-0630.pdf" at bounding box center [1101, 321] width 101 height 24
click at [1103, 318] on span "JUL25WBV01C-0707.pdf" at bounding box center [1105, 321] width 109 height 24
click at [1084, 323] on span "JUN25DDA01-0710.pdf" at bounding box center [1102, 321] width 103 height 24
click at [1066, 320] on span "JUL25CJP01-0722.pdf" at bounding box center [1101, 321] width 100 height 24
